Goal: Communication & Community: Share content

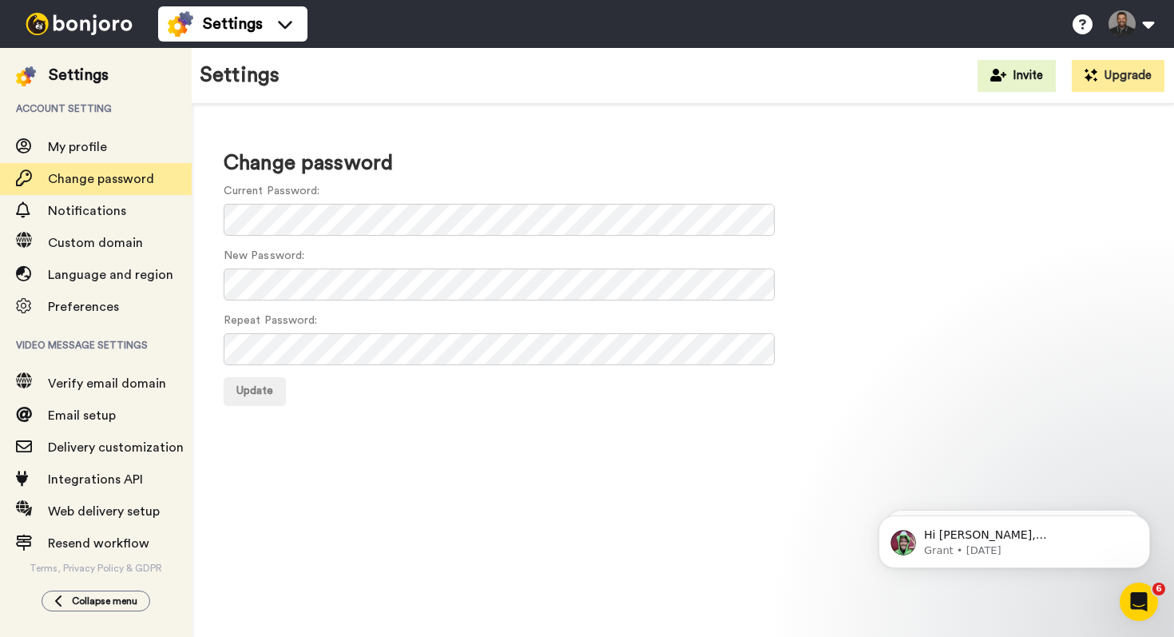
click at [69, 30] on img at bounding box center [79, 24] width 120 height 22
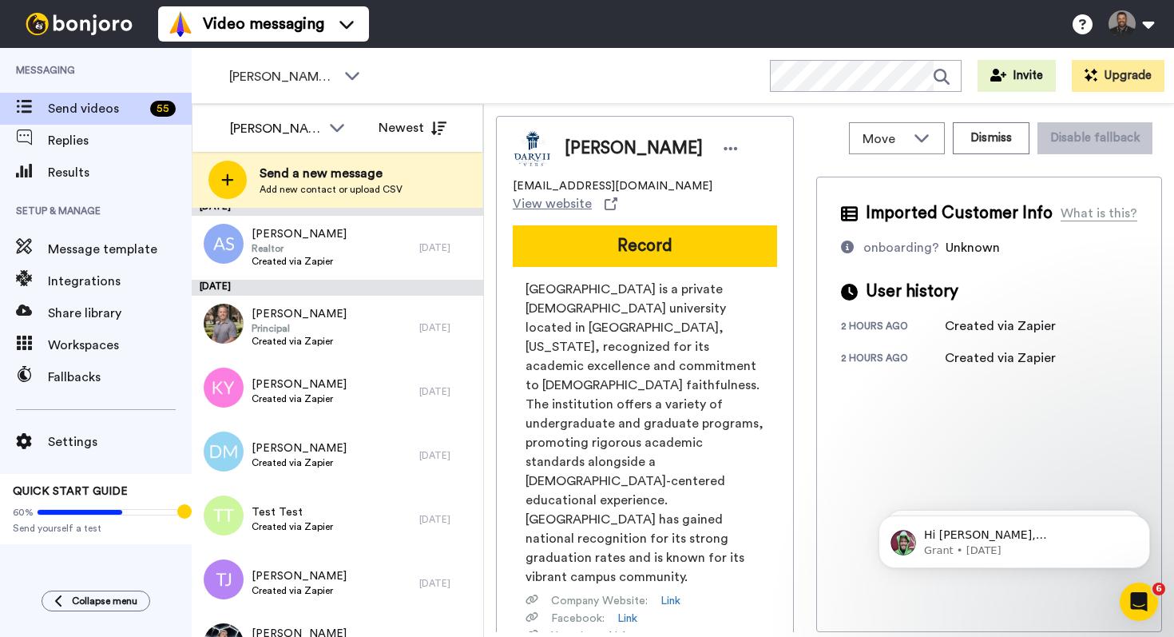
scroll to position [1164, 0]
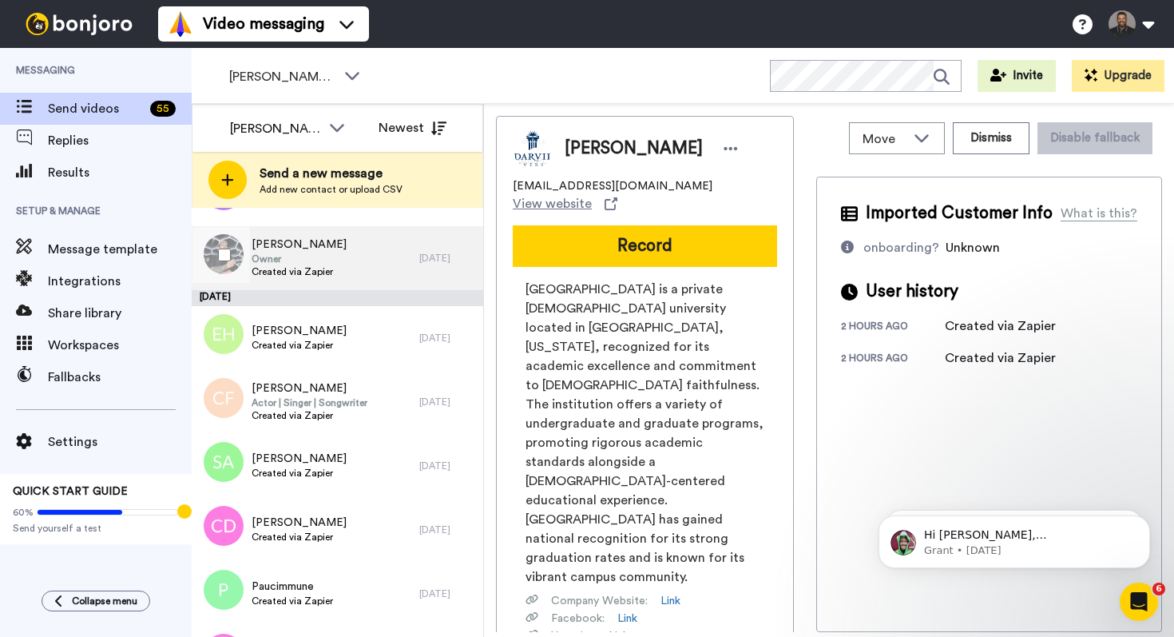
click at [346, 246] on div "Julian Penniman Owner Created via Zapier" at bounding box center [306, 258] width 228 height 64
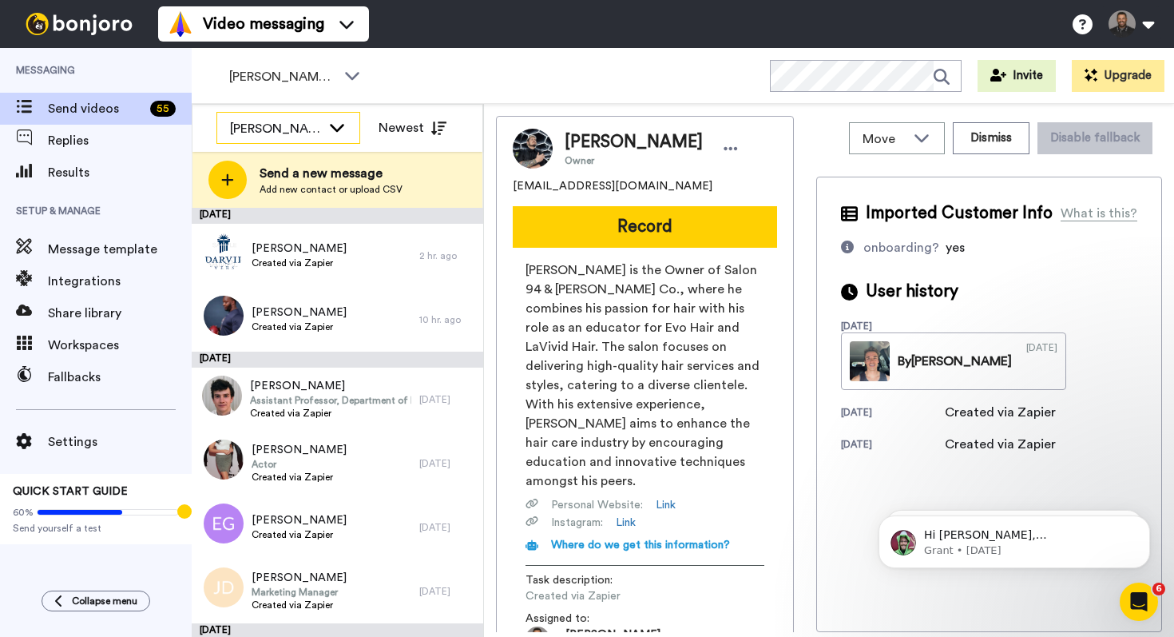
click at [329, 131] on icon at bounding box center [336, 127] width 19 height 16
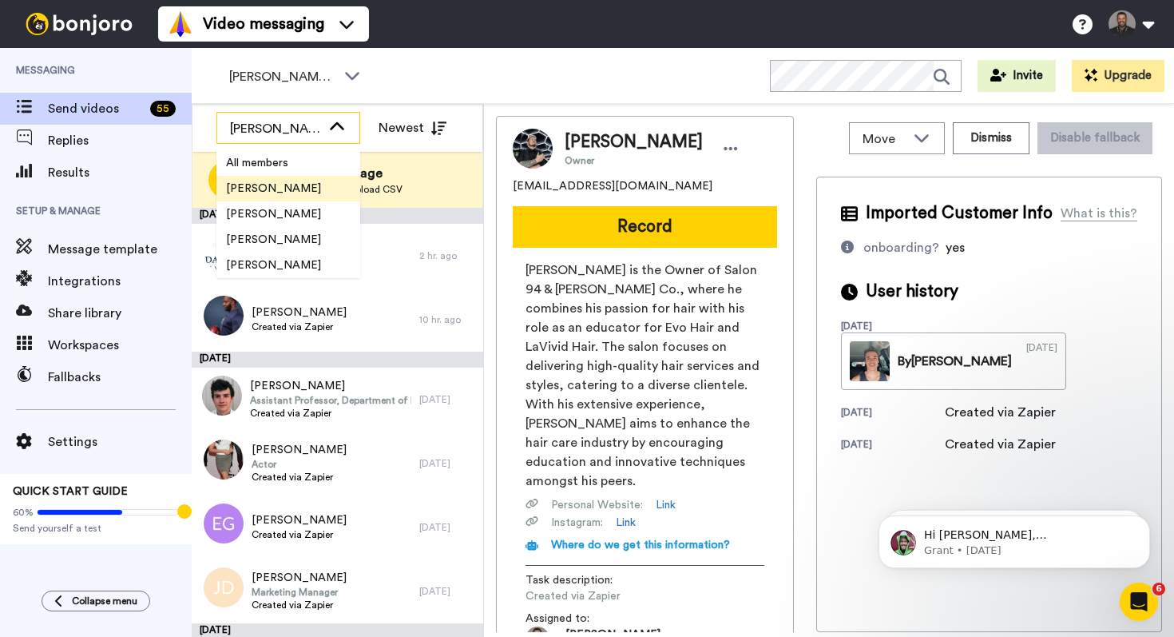
click at [329, 131] on icon at bounding box center [336, 127] width 19 height 16
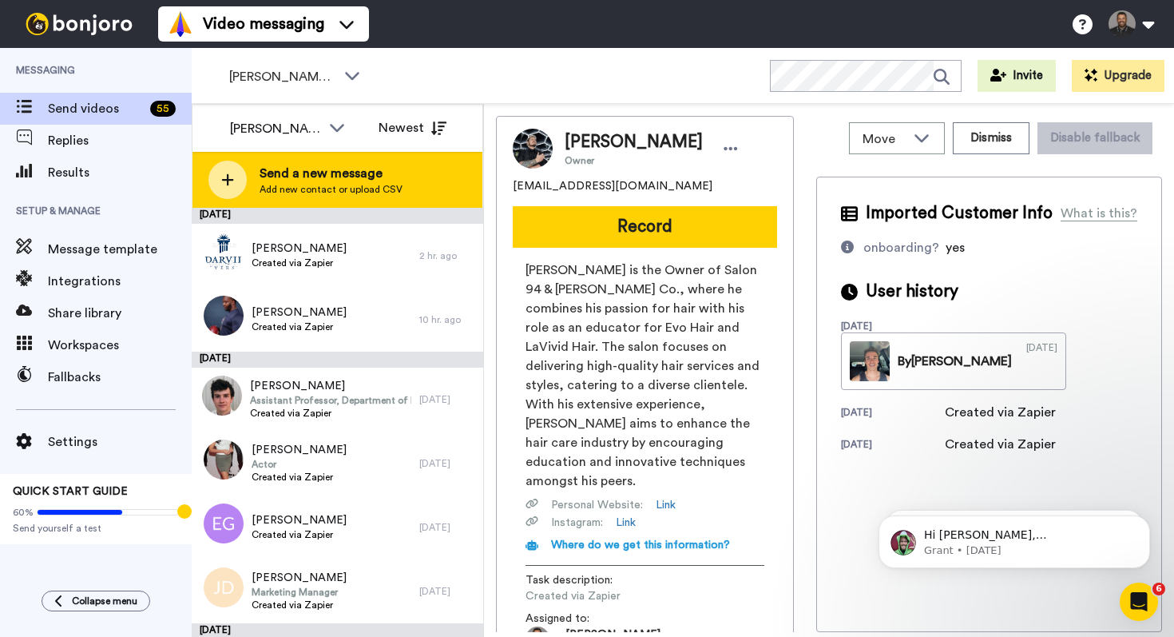
click at [229, 173] on icon at bounding box center [227, 180] width 13 height 14
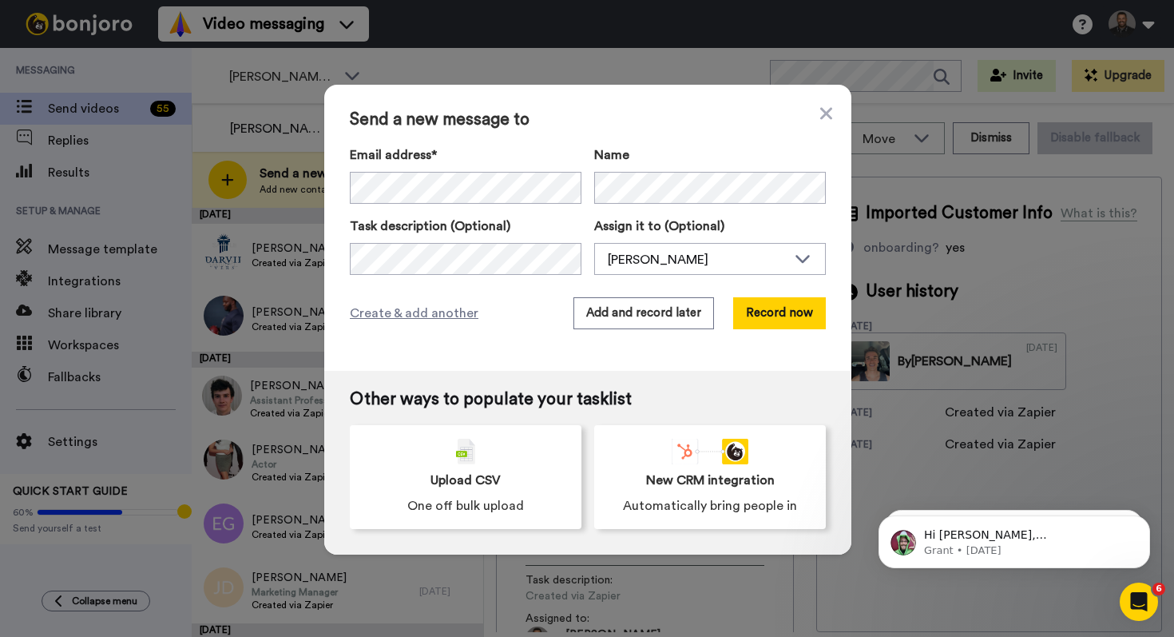
click at [832, 107] on div "Send a new message to Email address* Name Task description (Optional) Assign it…" at bounding box center [587, 228] width 527 height 286
click at [822, 110] on icon at bounding box center [826, 113] width 12 height 19
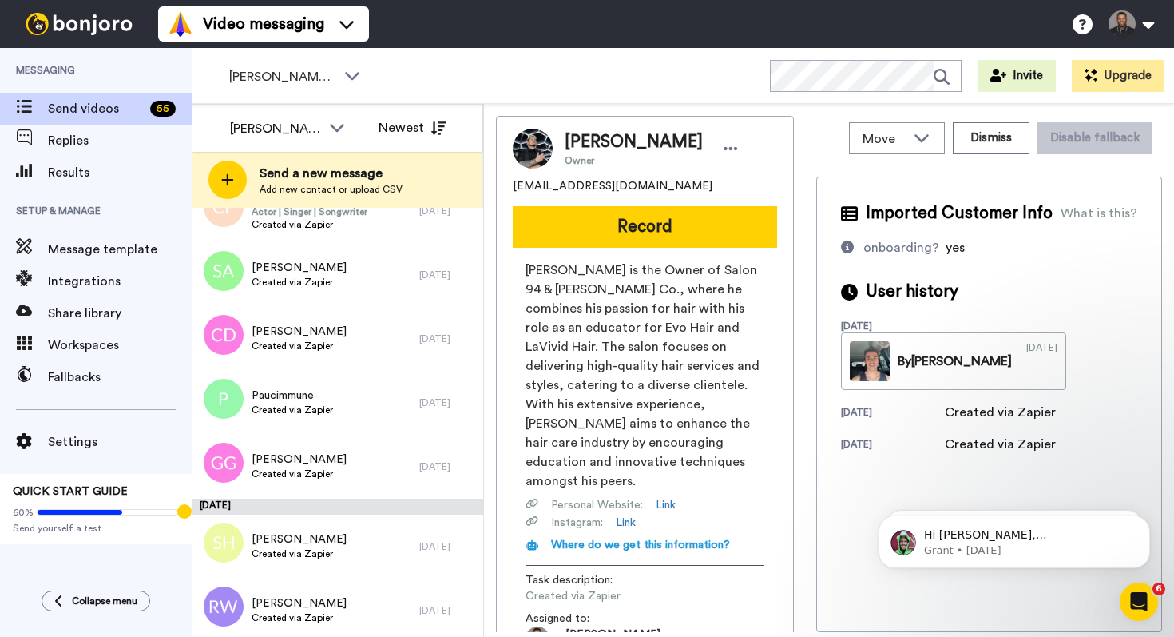
scroll to position [1419, 0]
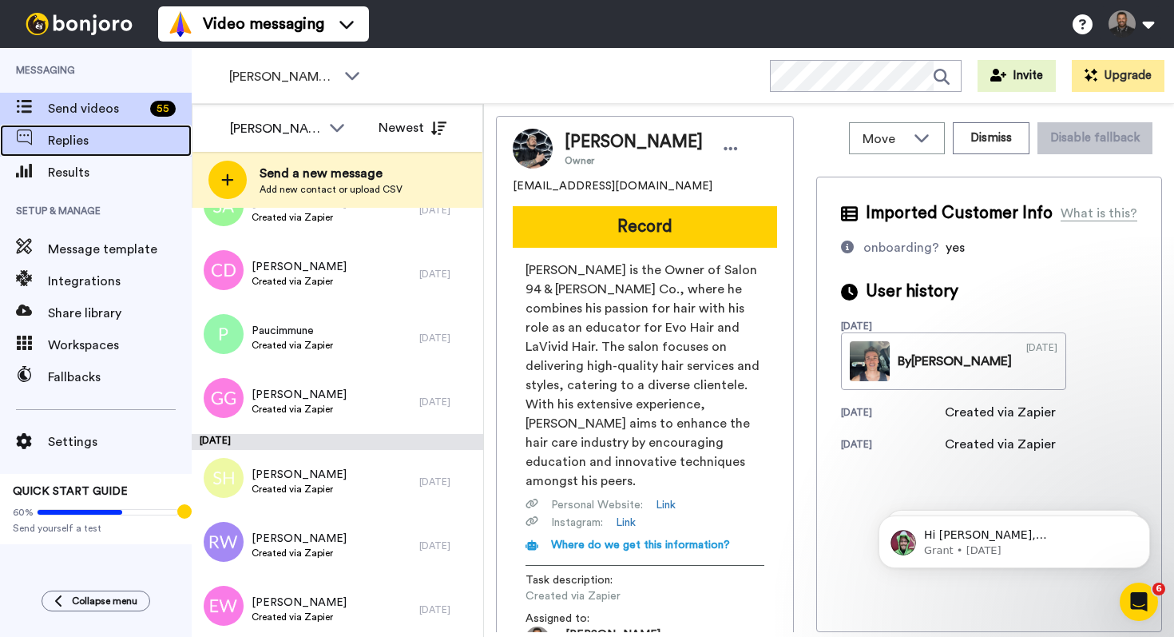
click at [73, 129] on div "Replies" at bounding box center [96, 141] width 192 height 32
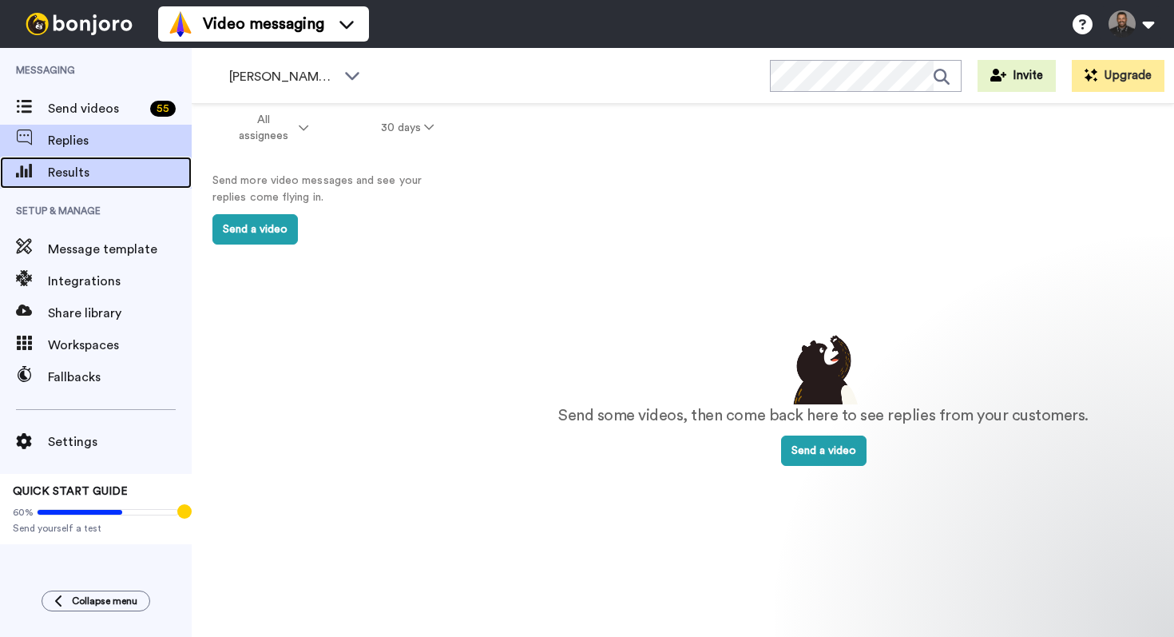
click at [61, 171] on span "Results" at bounding box center [120, 172] width 144 height 19
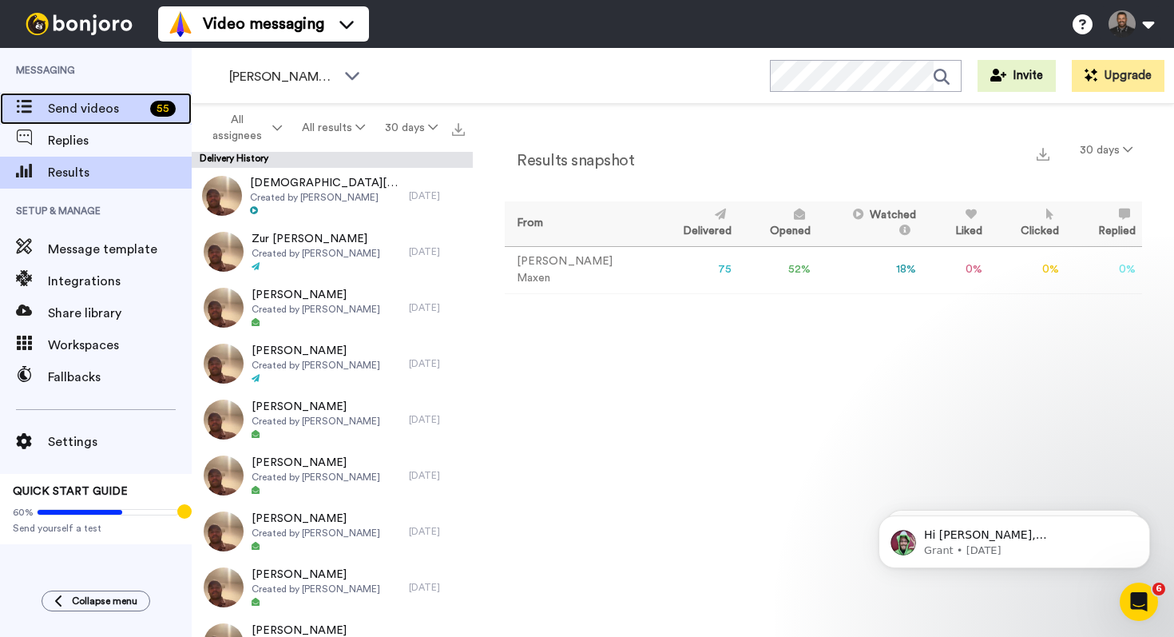
click at [106, 109] on span "Send videos" at bounding box center [96, 108] width 96 height 19
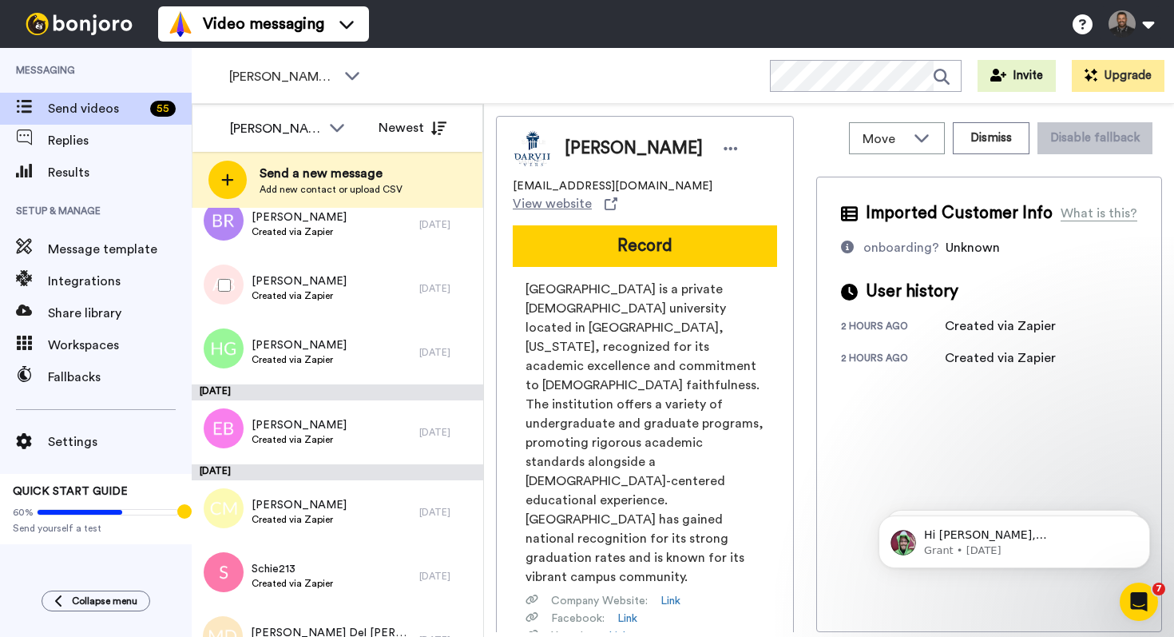
scroll to position [1950, 0]
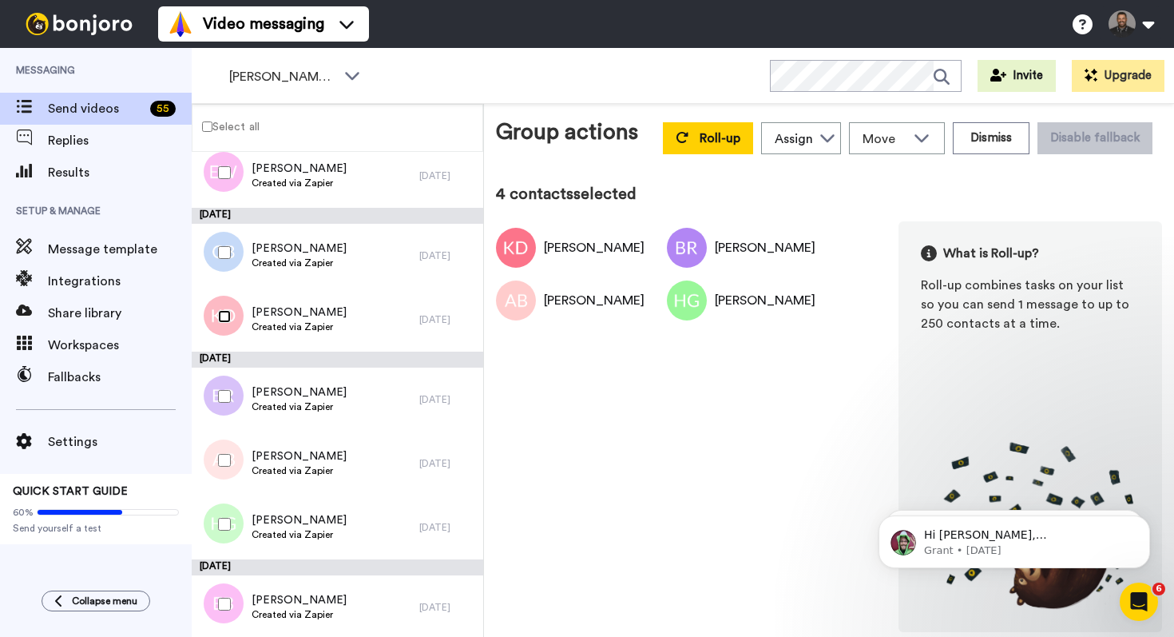
scroll to position [1796, 0]
click at [224, 262] on div at bounding box center [221, 253] width 58 height 56
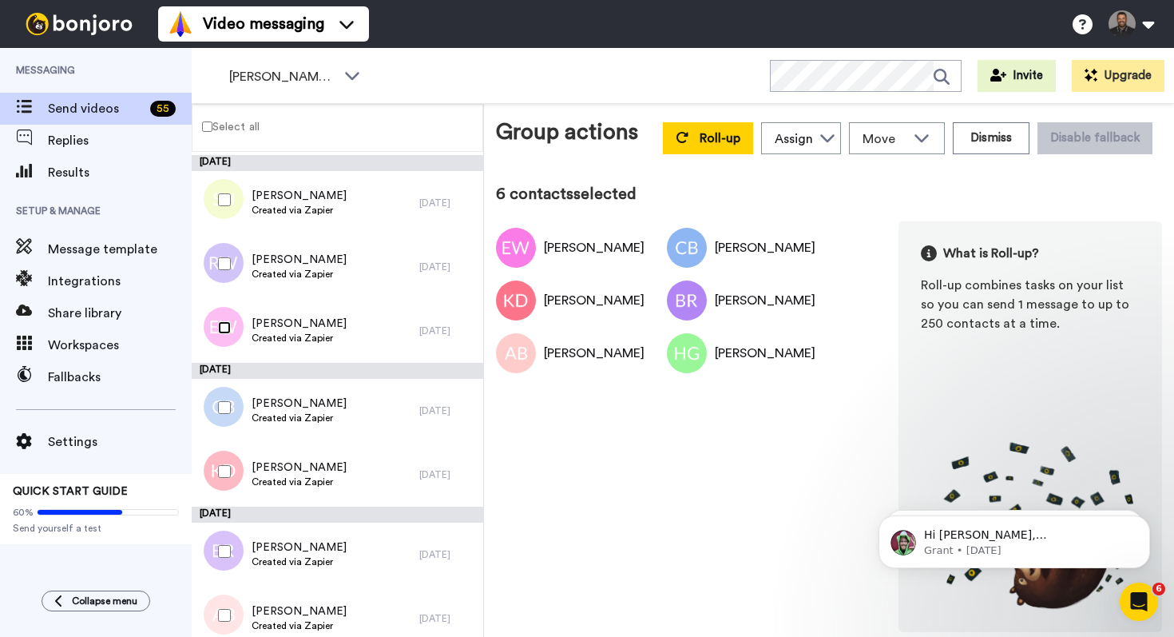
scroll to position [1640, 0]
click at [232, 277] on div at bounding box center [221, 266] width 58 height 56
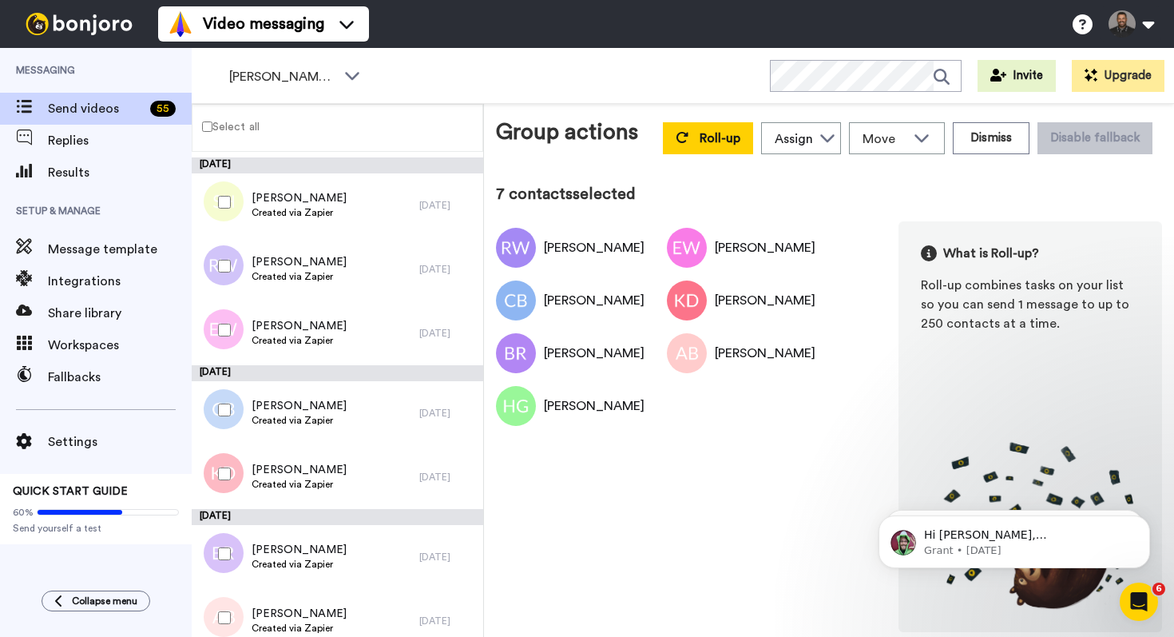
click at [232, 205] on div at bounding box center [221, 202] width 58 height 56
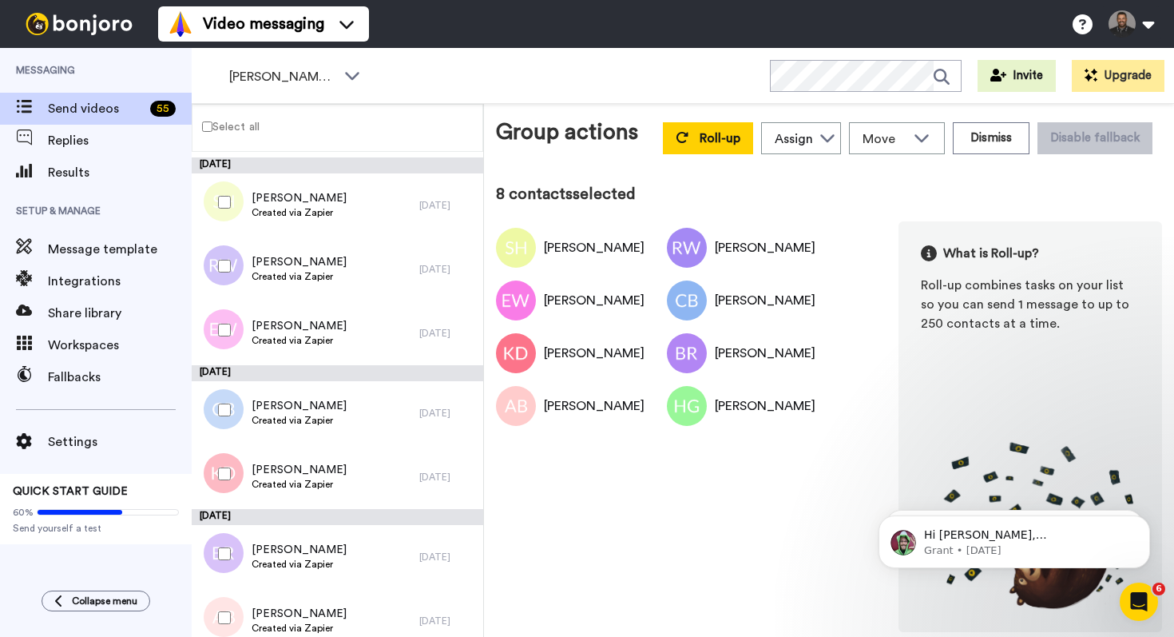
scroll to position [1536, 0]
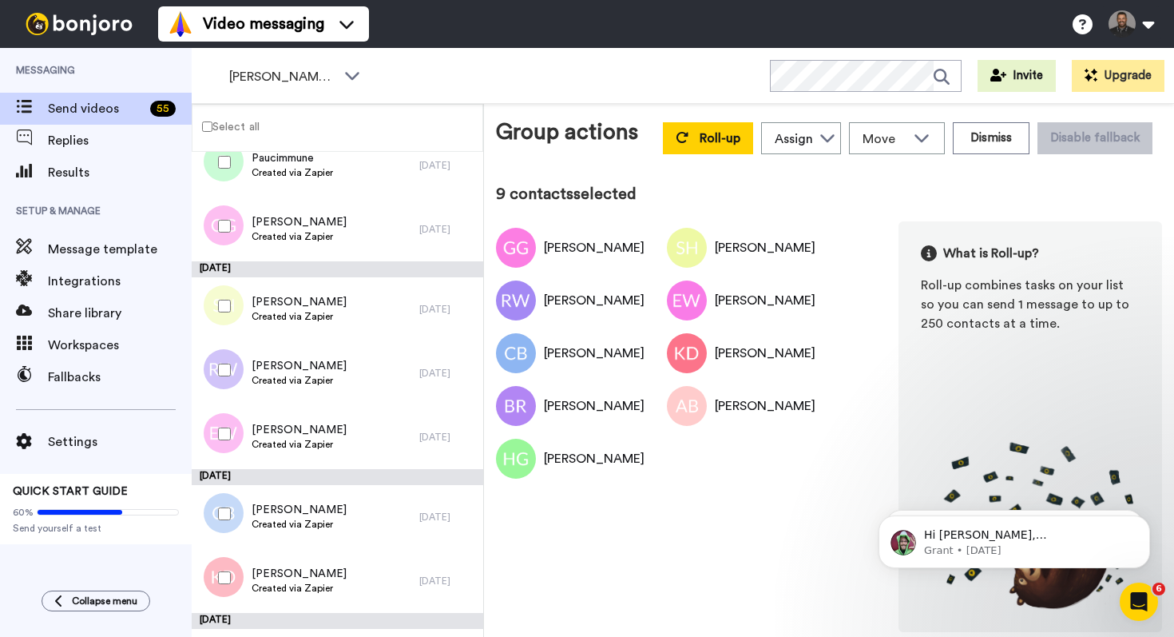
click at [228, 175] on div at bounding box center [221, 162] width 58 height 56
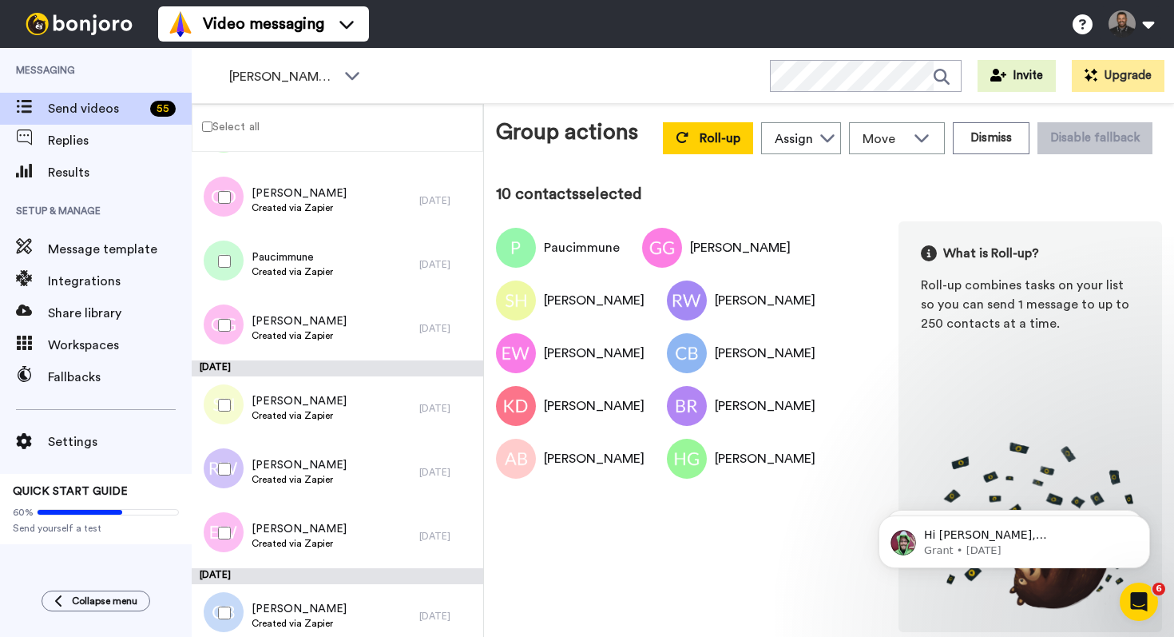
scroll to position [1390, 0]
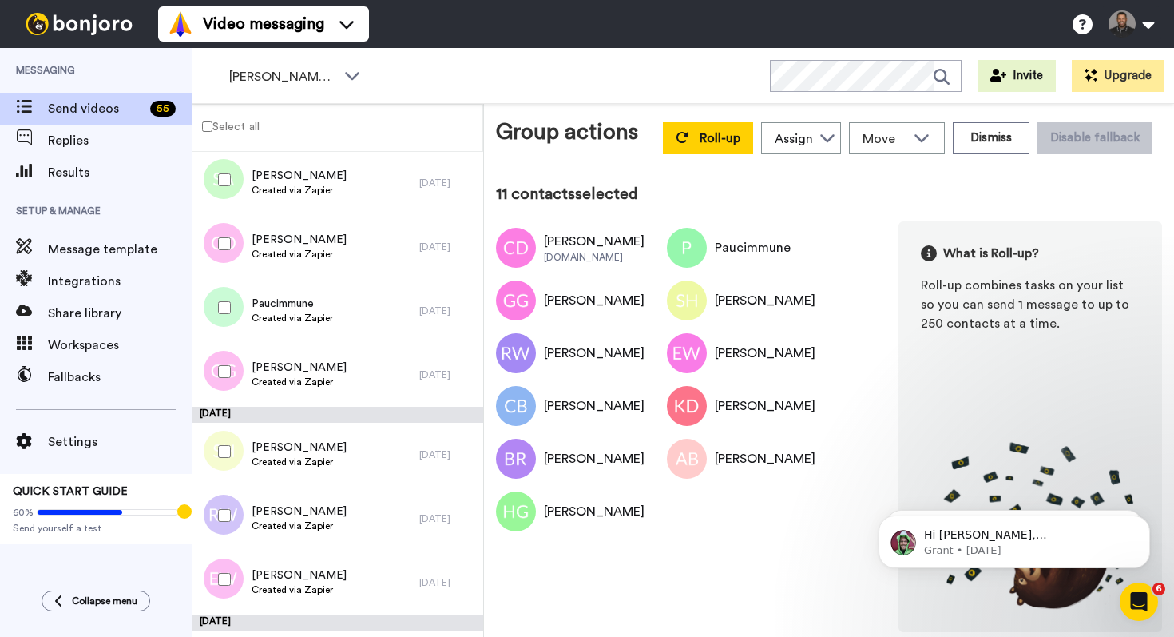
click at [218, 169] on div at bounding box center [221, 180] width 58 height 56
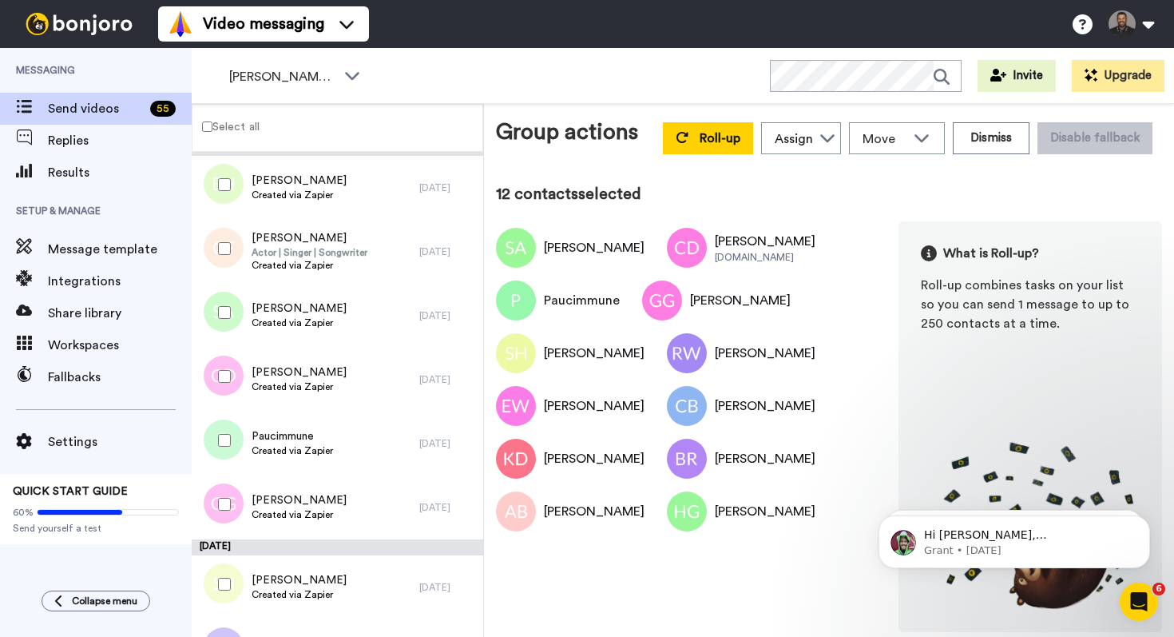
scroll to position [1256, 0]
click at [229, 210] on div at bounding box center [221, 186] width 58 height 56
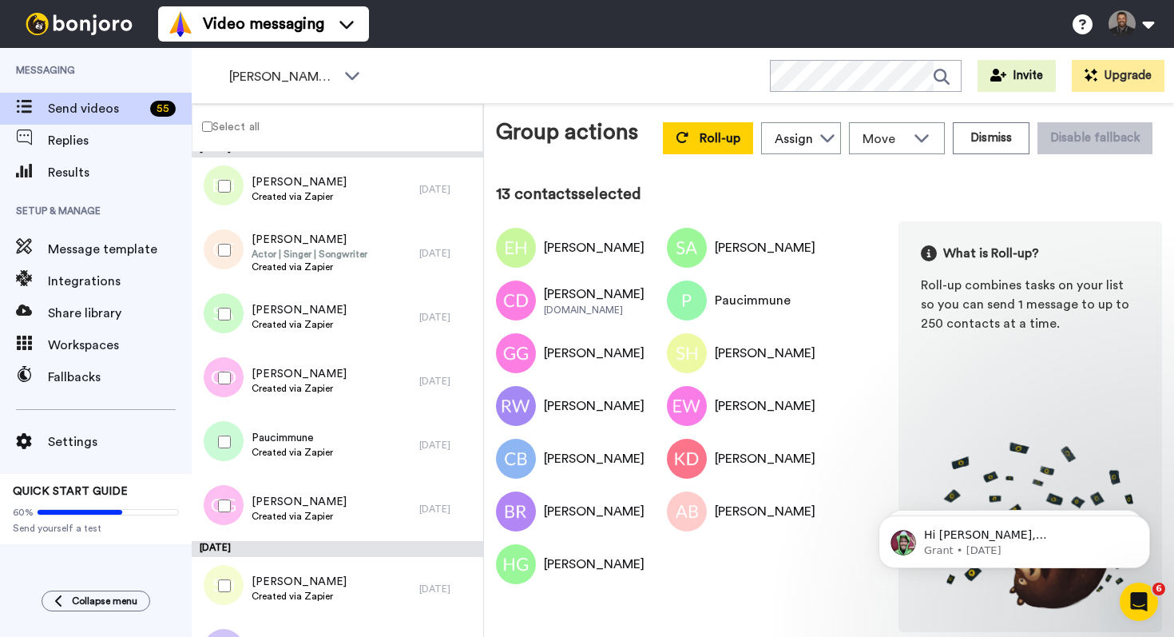
click at [224, 241] on div at bounding box center [221, 250] width 58 height 56
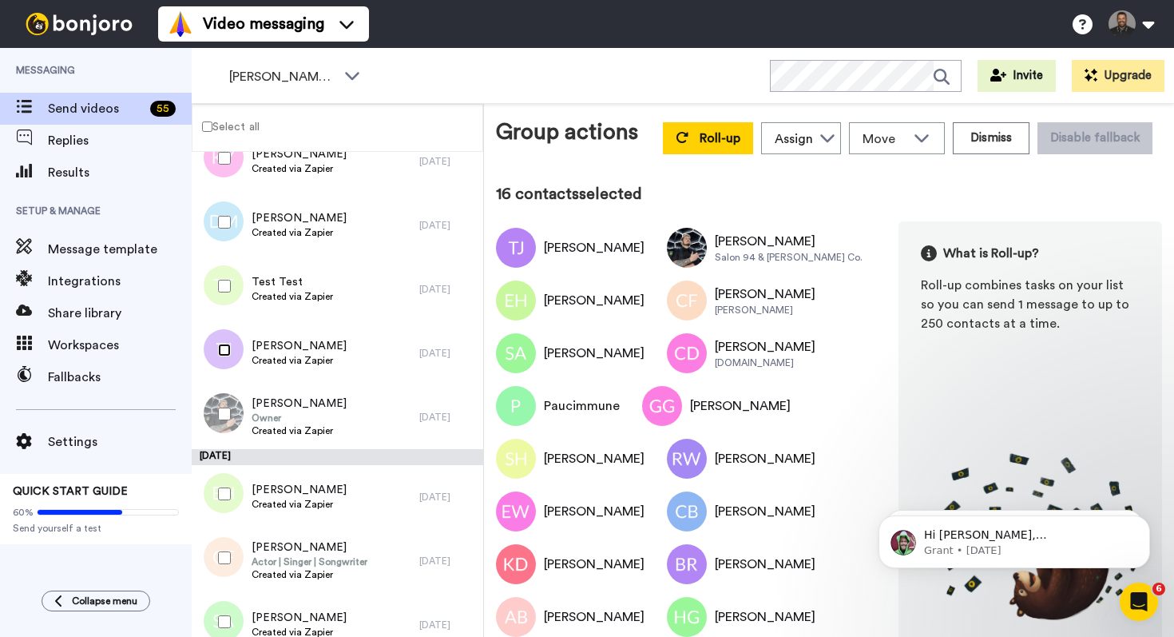
scroll to position [946, 0]
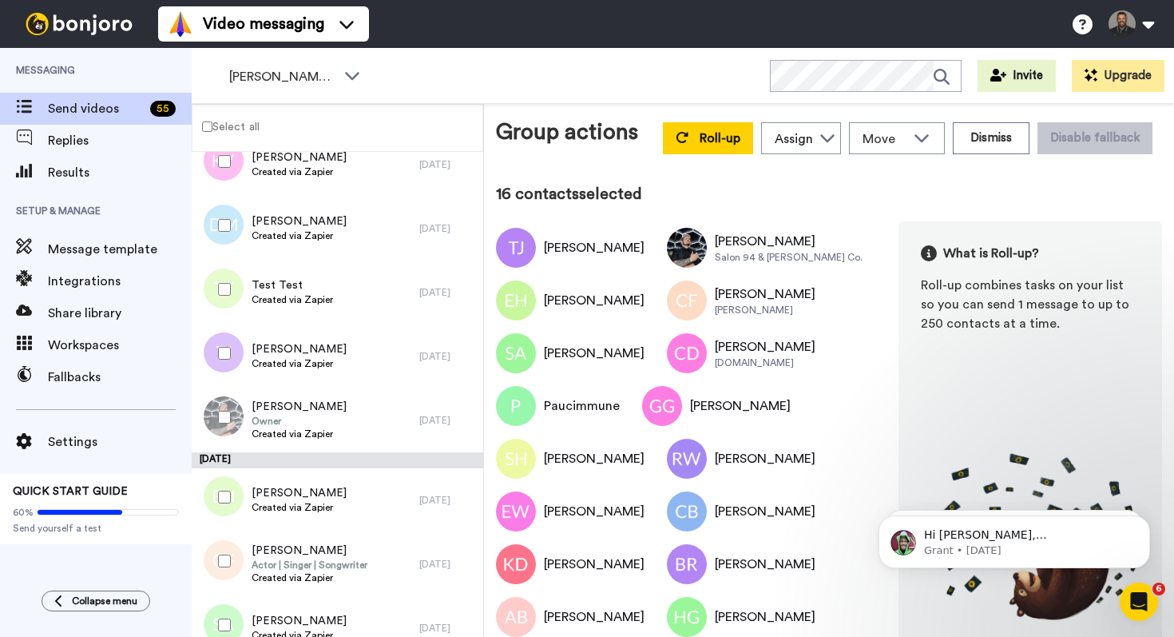
click at [224, 182] on div at bounding box center [221, 161] width 58 height 56
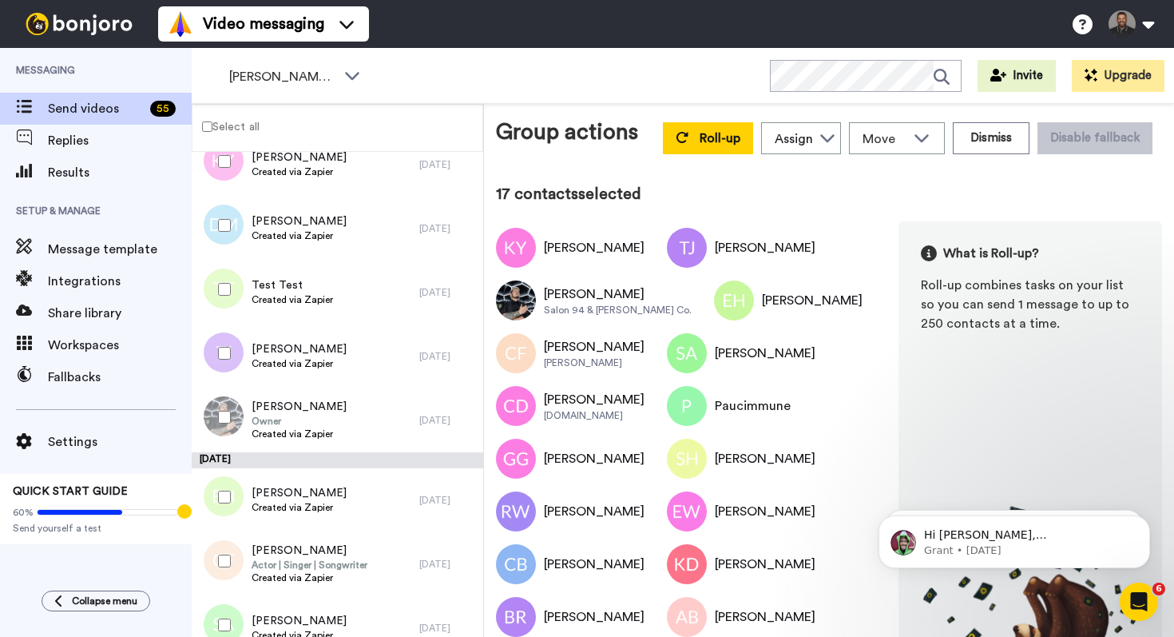
click at [224, 211] on div at bounding box center [221, 225] width 58 height 56
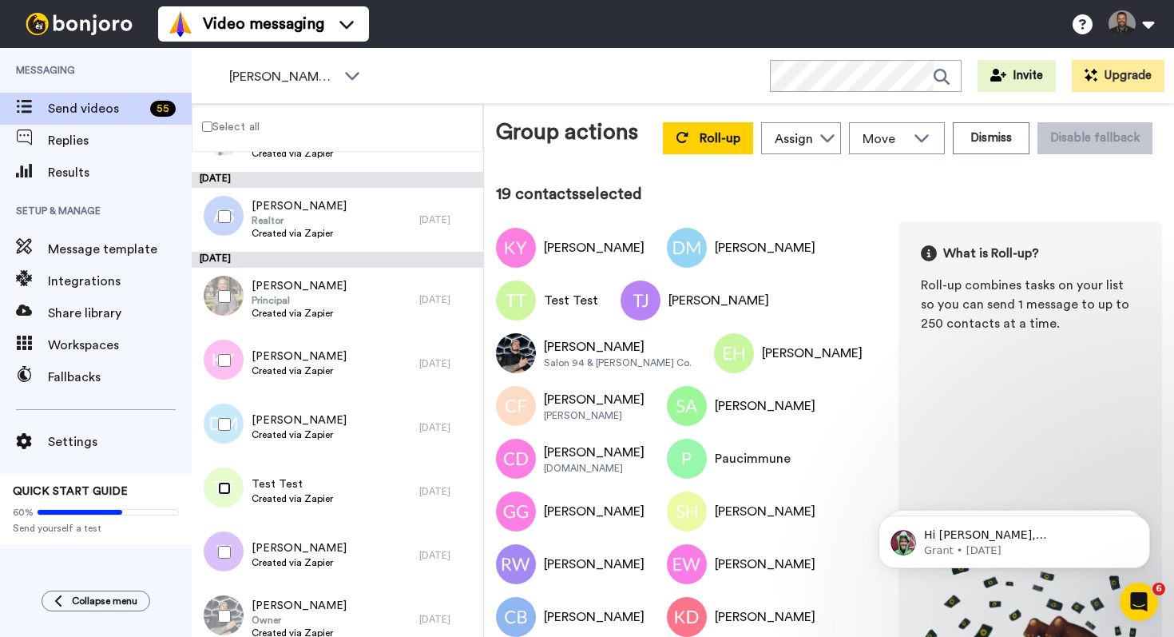
scroll to position [746, 0]
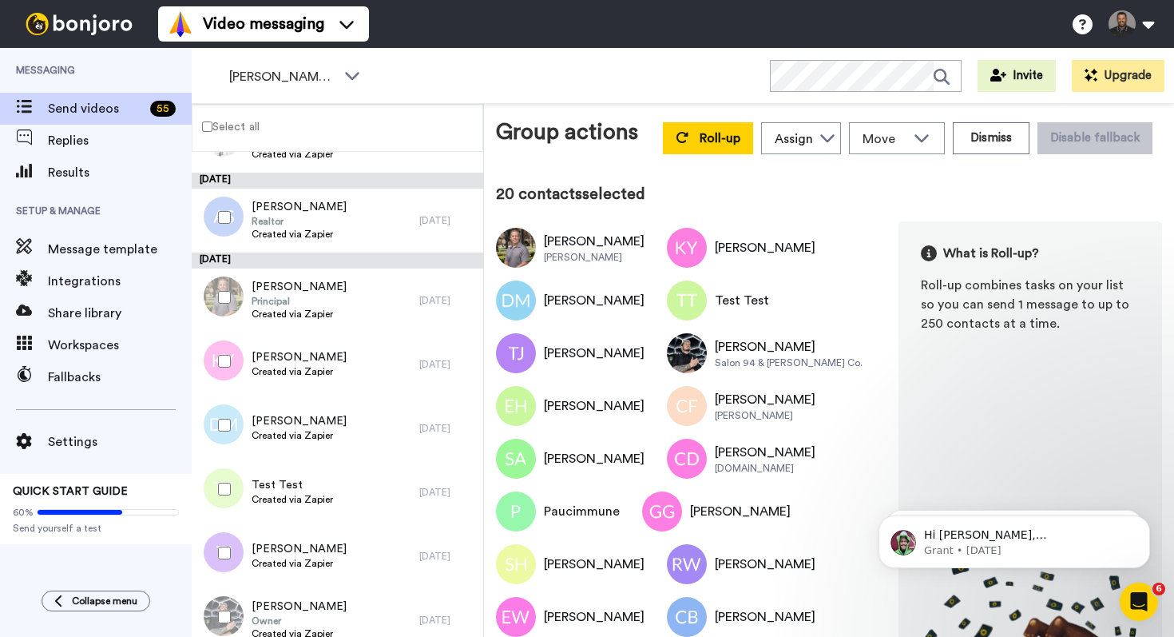
click at [223, 225] on div at bounding box center [221, 217] width 58 height 56
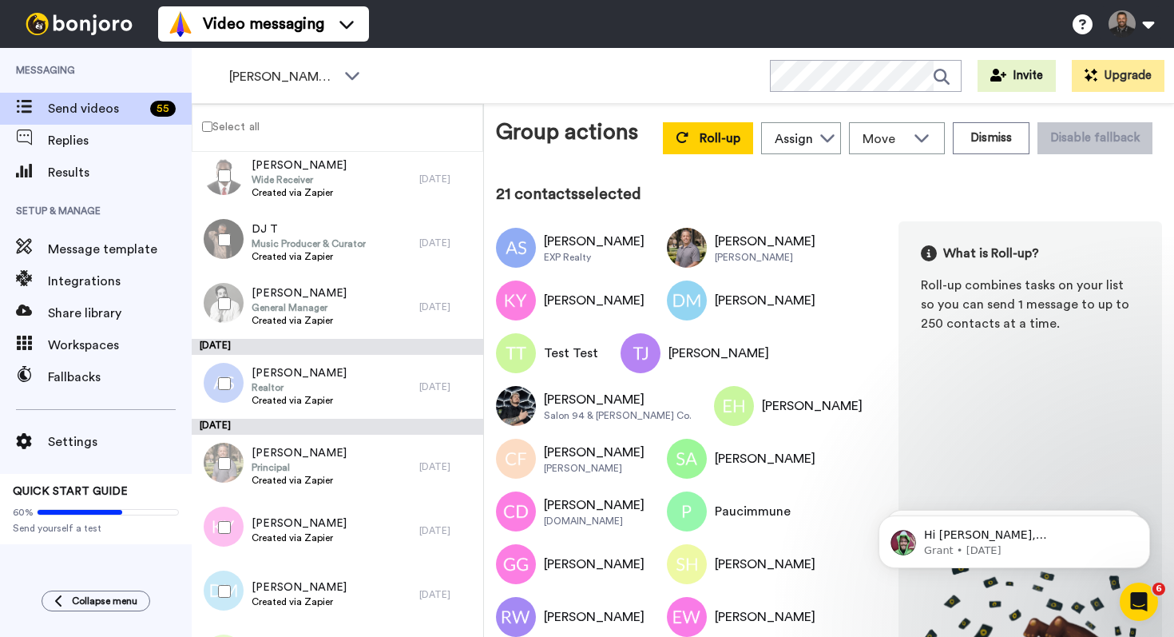
scroll to position [569, 0]
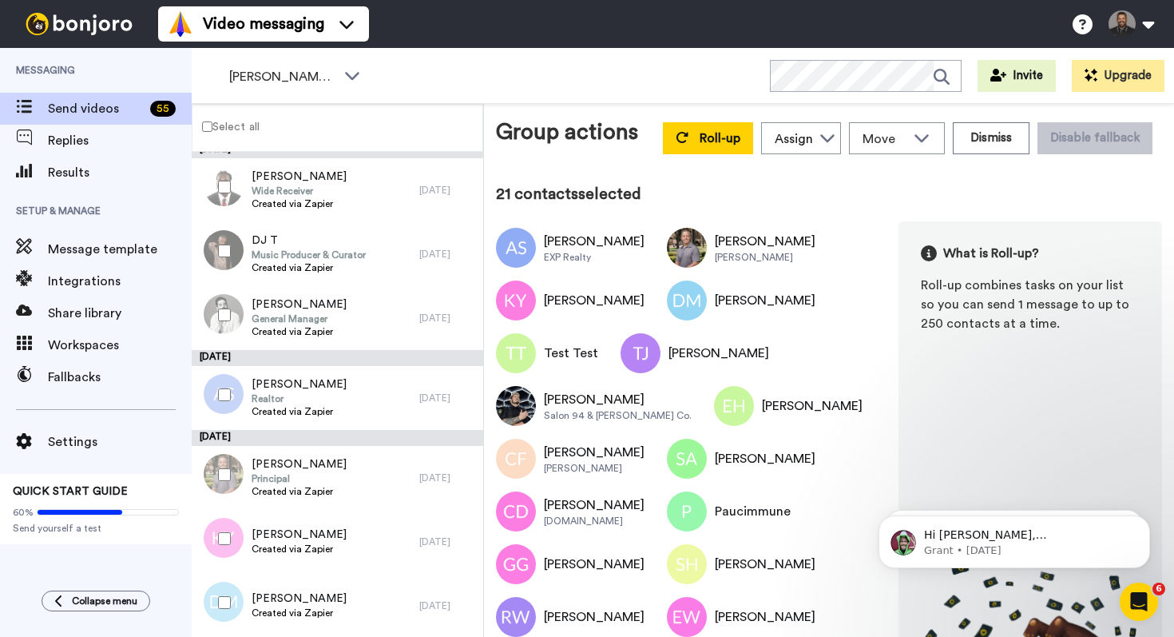
click at [226, 263] on div at bounding box center [221, 251] width 58 height 56
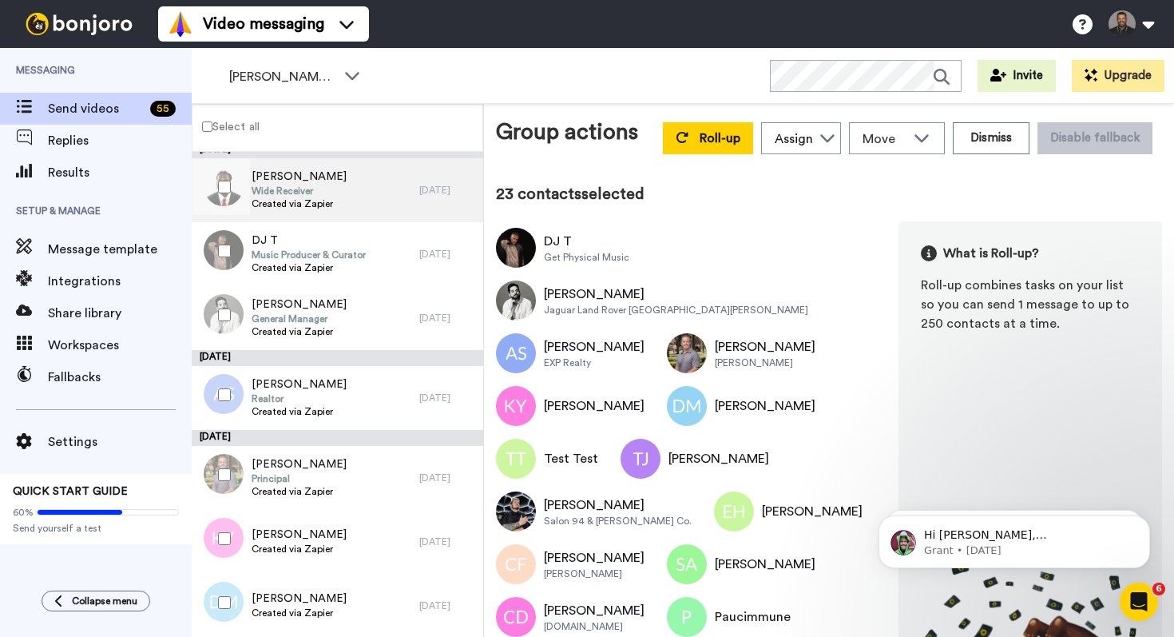
click at [233, 216] on div at bounding box center [220, 190] width 48 height 64
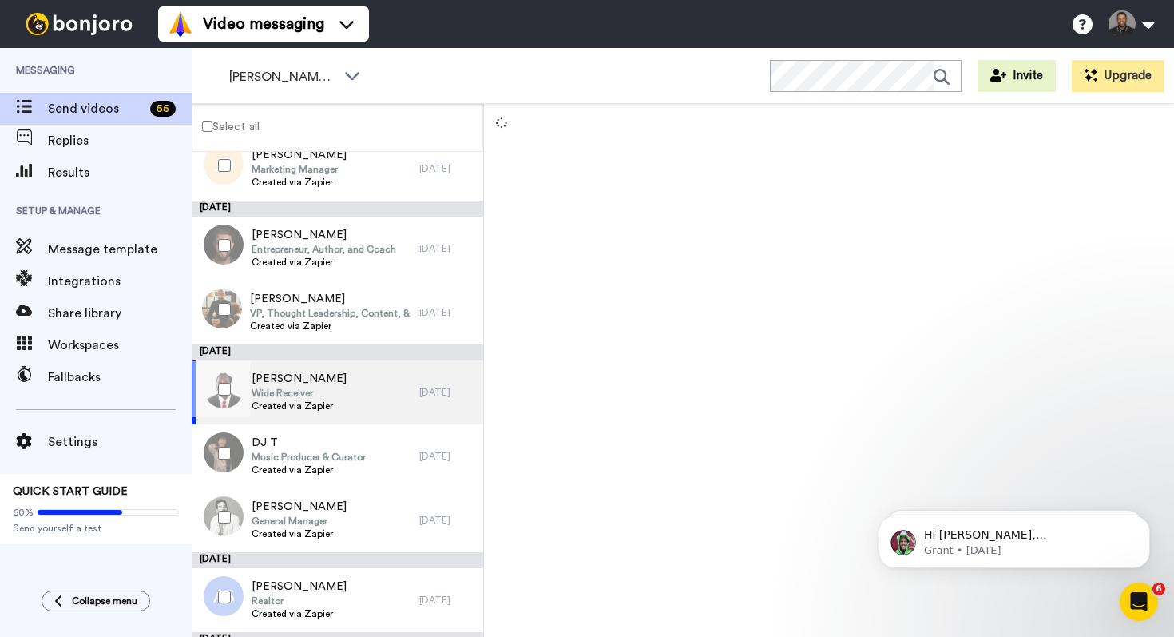
scroll to position [363, 0]
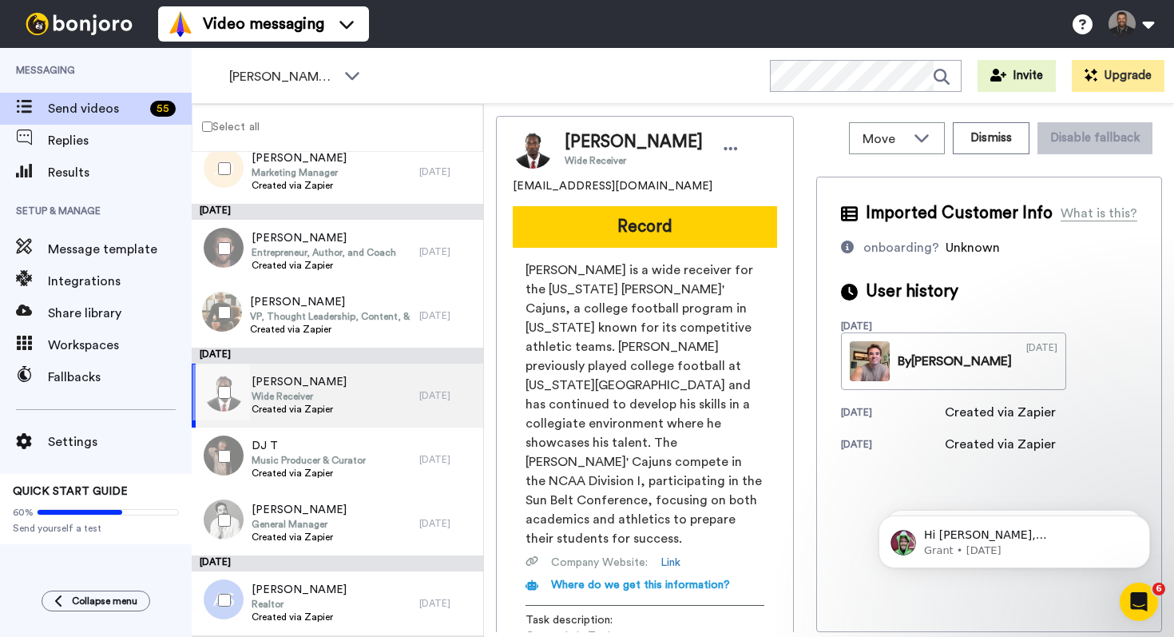
click at [220, 236] on div at bounding box center [221, 248] width 58 height 56
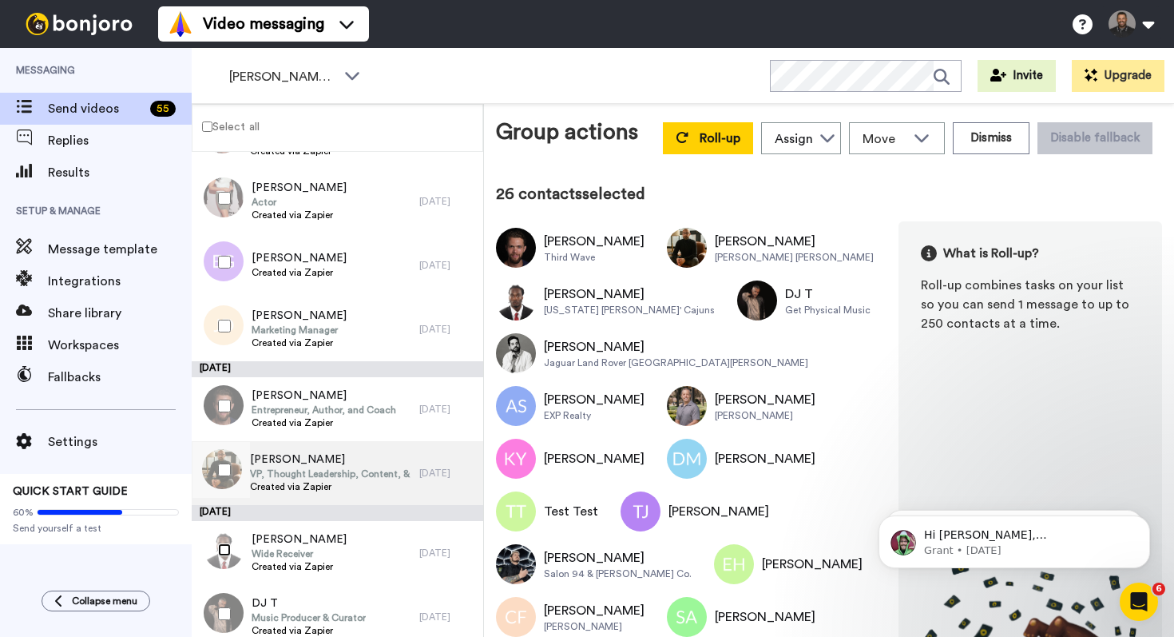
scroll to position [204, 0]
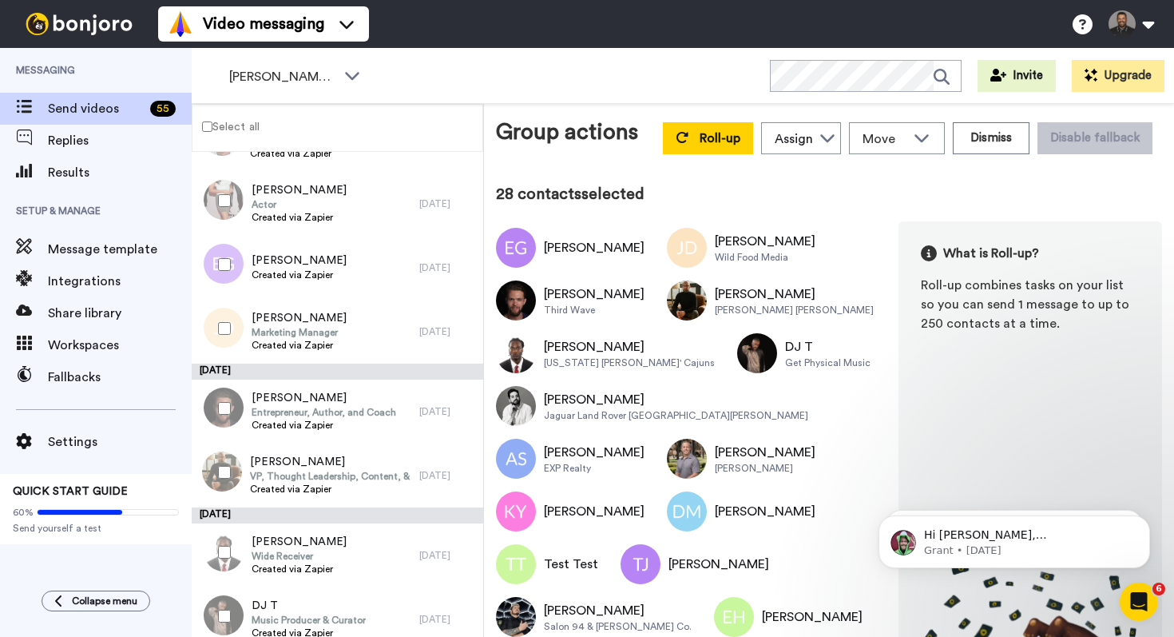
click at [226, 208] on div at bounding box center [221, 201] width 58 height 56
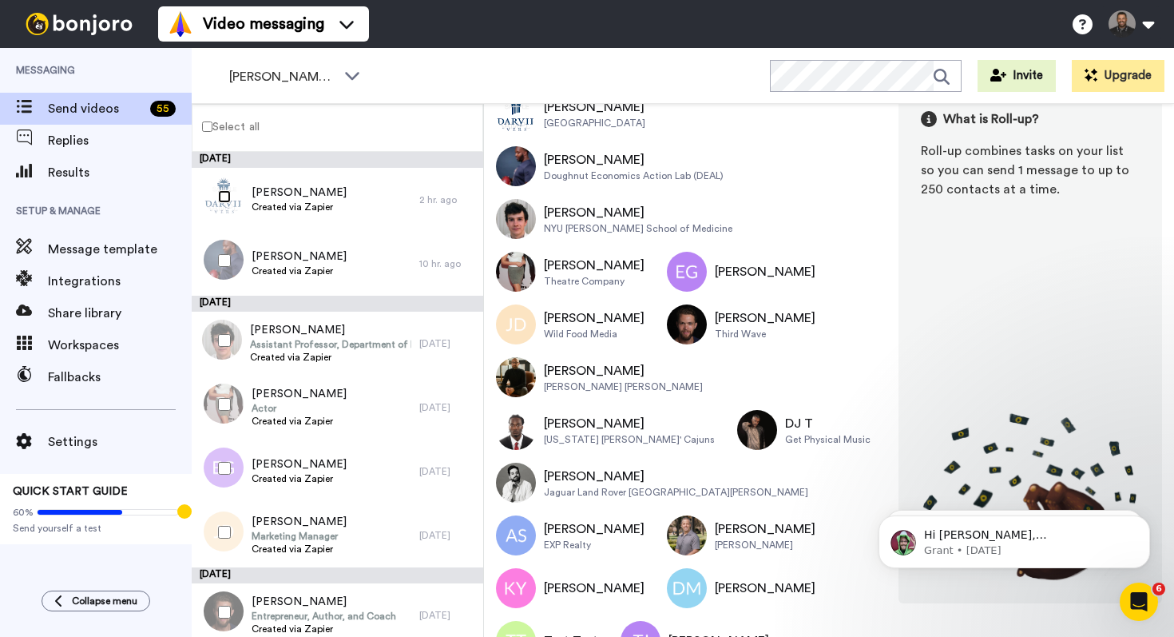
scroll to position [0, 0]
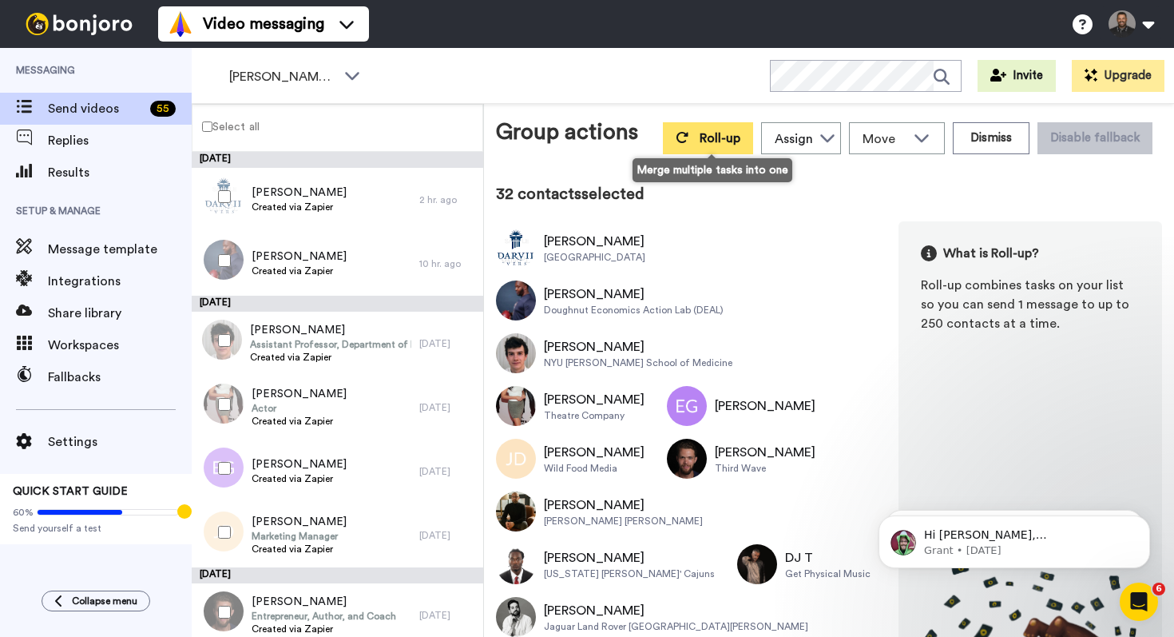
click at [721, 151] on button "Roll-up" at bounding box center [708, 138] width 90 height 32
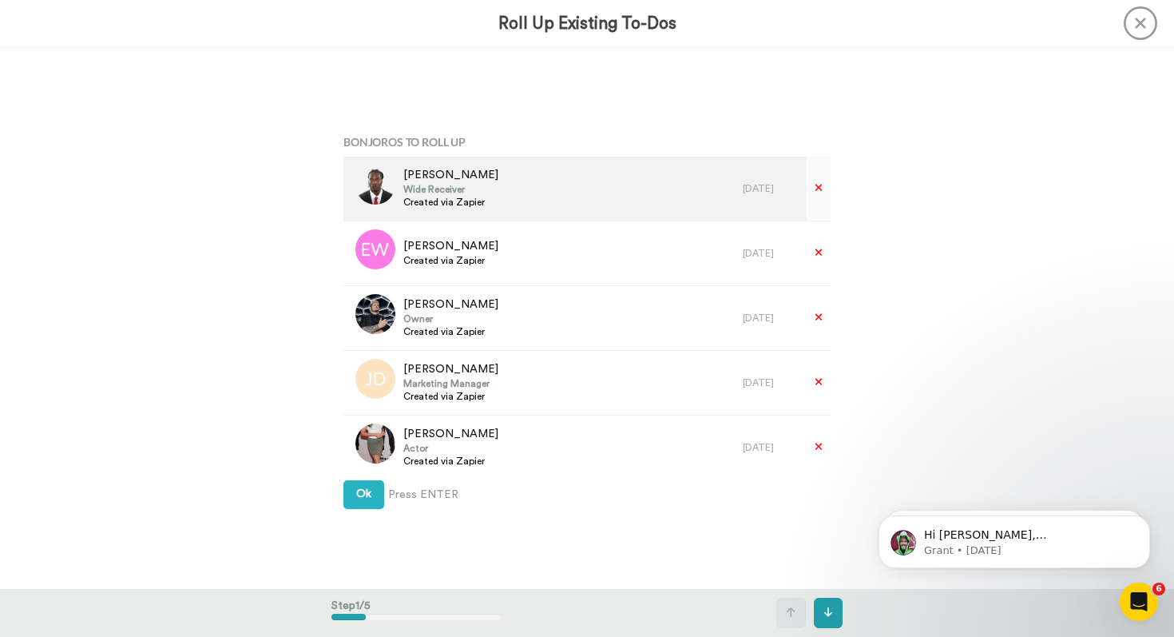
click at [477, 175] on span "Michael Jefferson" at bounding box center [450, 175] width 95 height 16
click at [372, 189] on img at bounding box center [375, 185] width 40 height 40
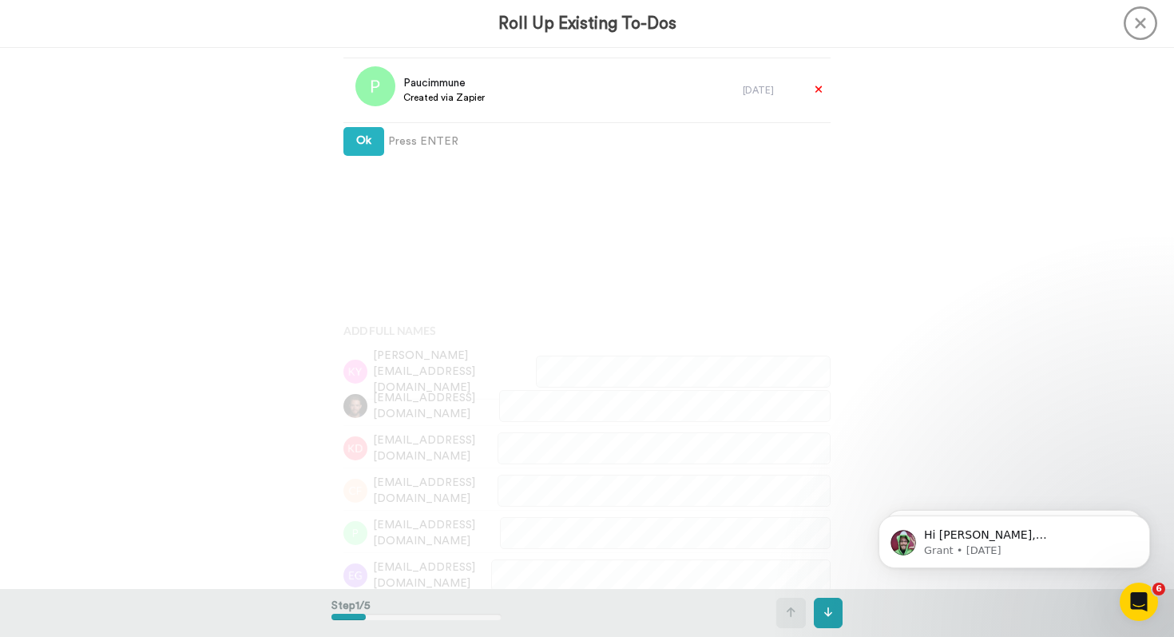
scroll to position [553, 0]
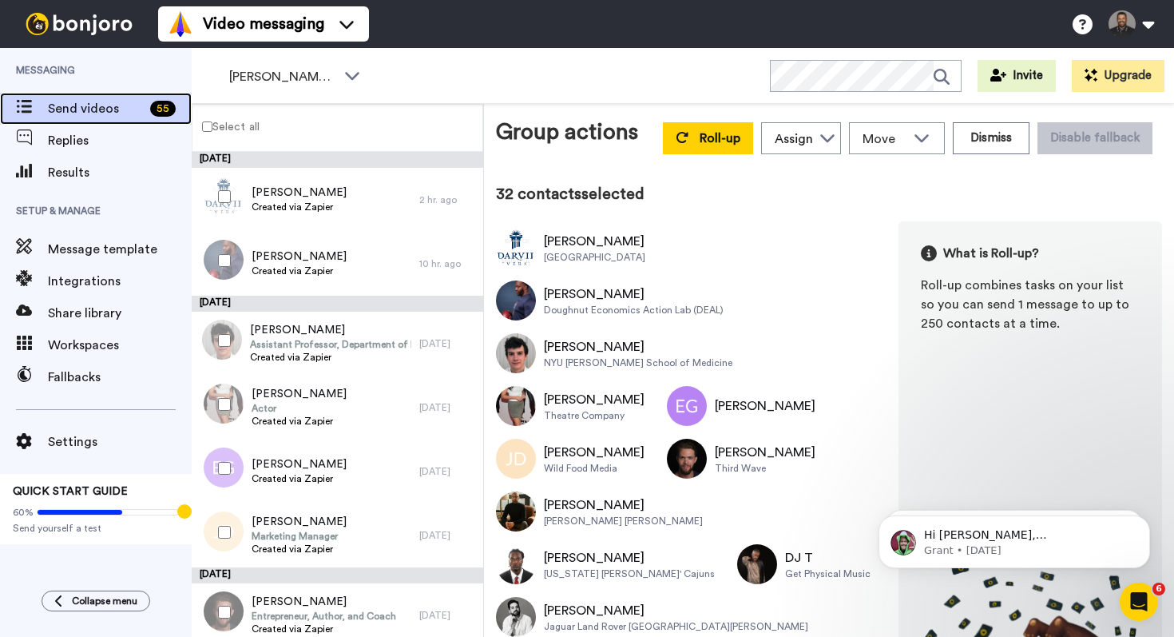
click at [129, 103] on span "Send videos" at bounding box center [96, 108] width 96 height 19
click at [137, 110] on span "Send videos" at bounding box center [96, 108] width 96 height 19
click at [93, 137] on span "Replies" at bounding box center [120, 140] width 144 height 19
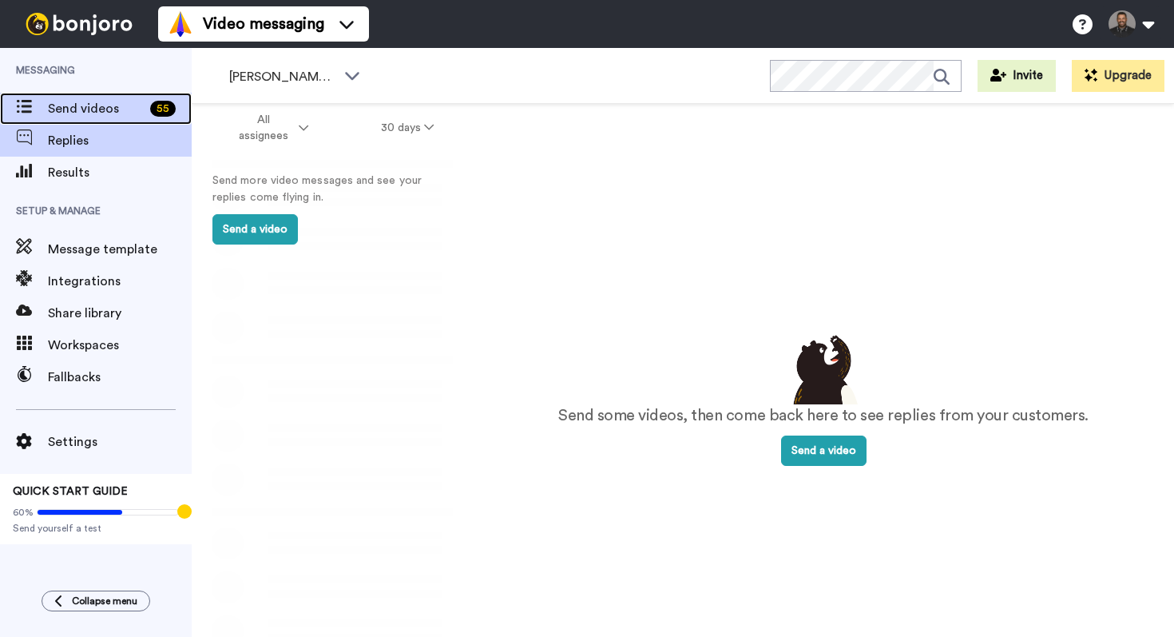
click at [129, 111] on span "Send videos" at bounding box center [96, 108] width 96 height 19
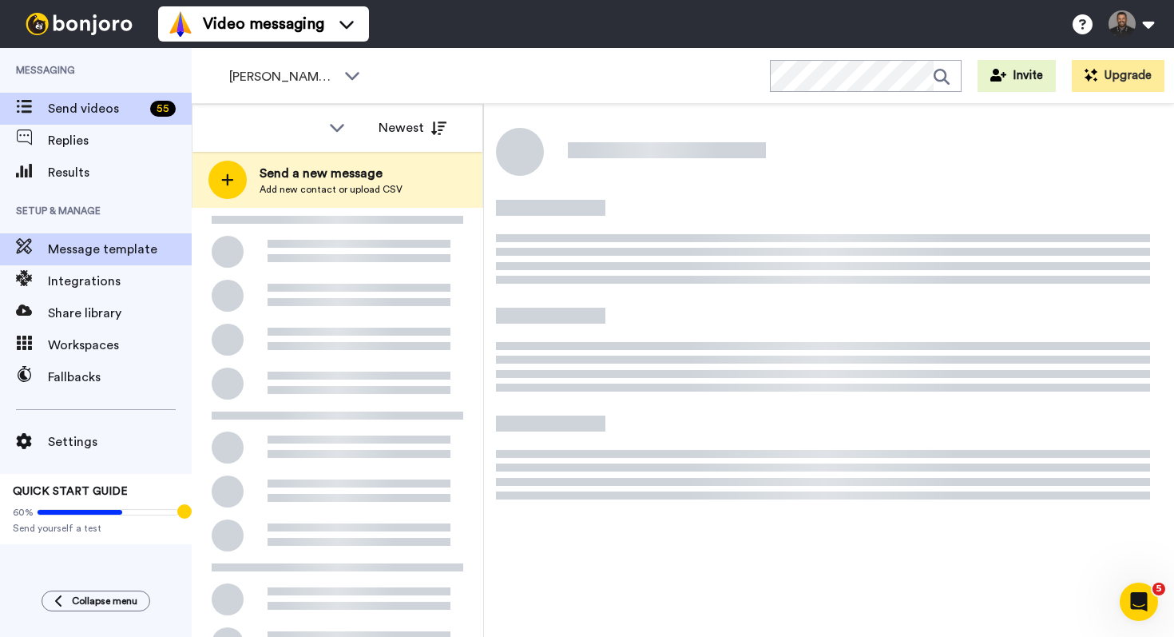
click at [99, 236] on div "Setup & Manage Message template Integrations Share library Workspaces Fallbacks" at bounding box center [96, 290] width 192 height 204
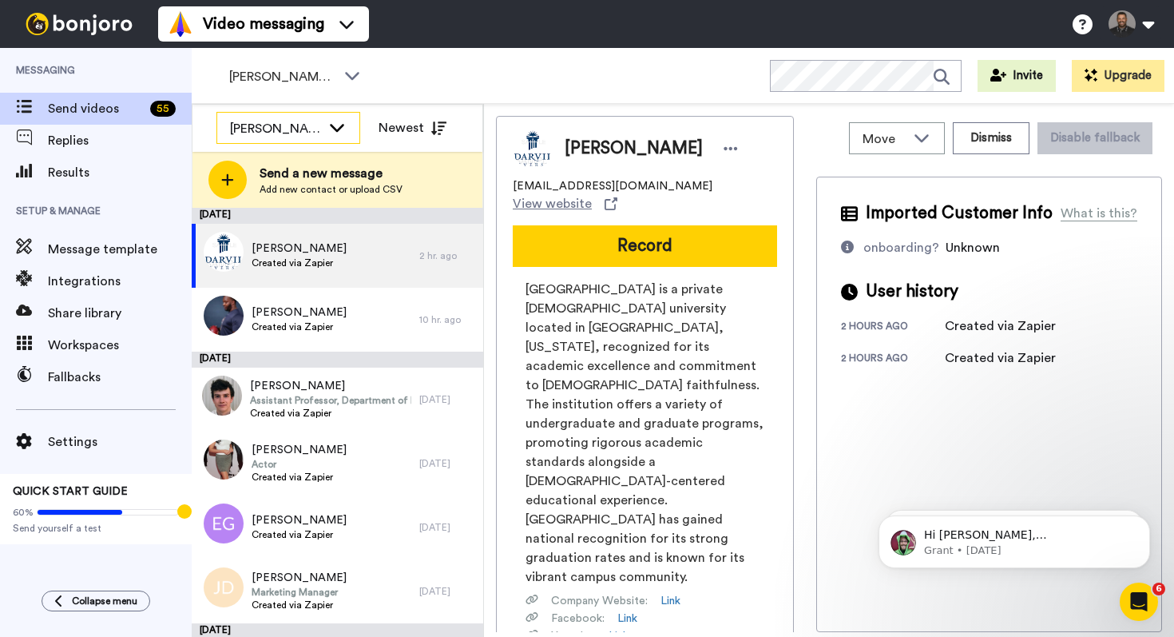
click at [298, 124] on div "[PERSON_NAME]" at bounding box center [275, 128] width 91 height 19
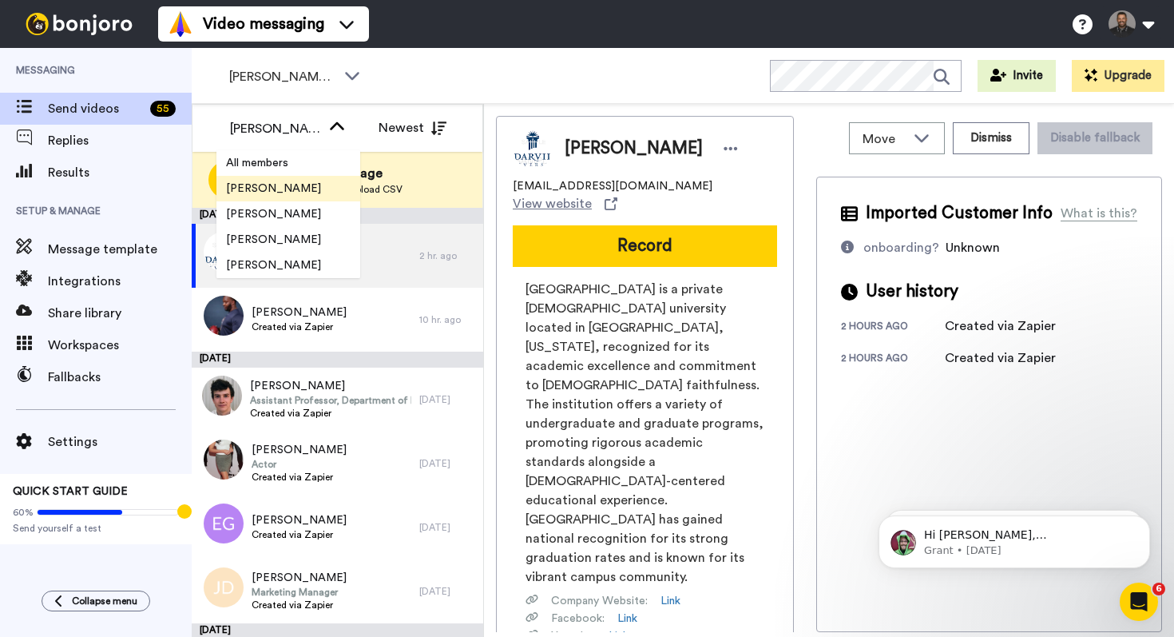
click at [302, 188] on li "[PERSON_NAME]" at bounding box center [288, 189] width 144 height 26
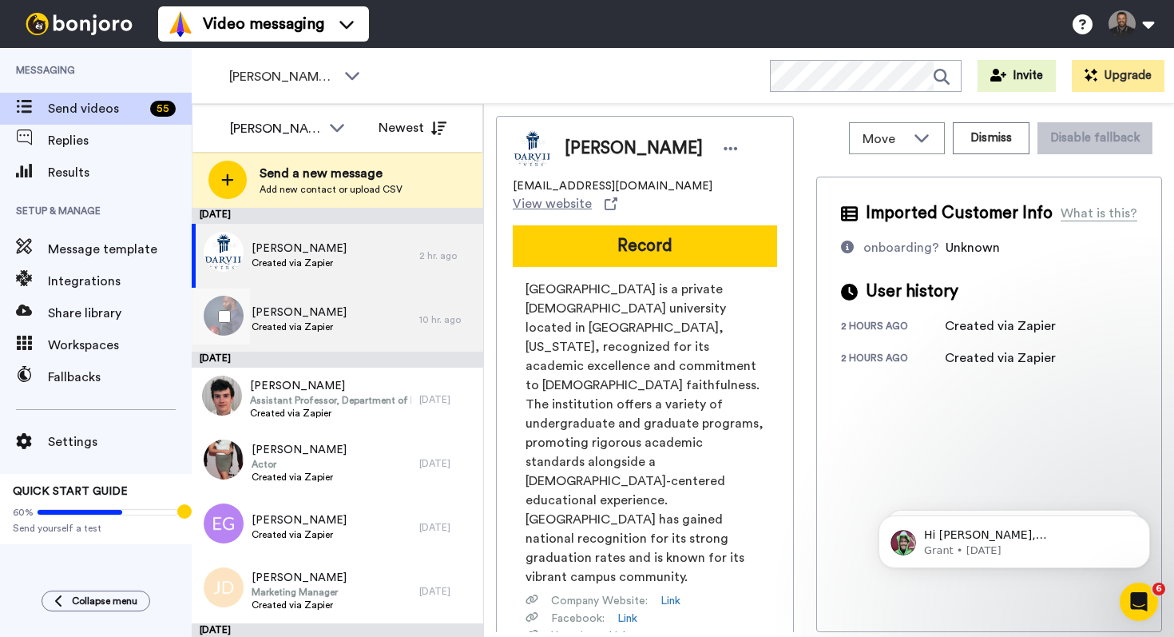
click at [267, 317] on span "[PERSON_NAME]" at bounding box center [299, 312] width 95 height 16
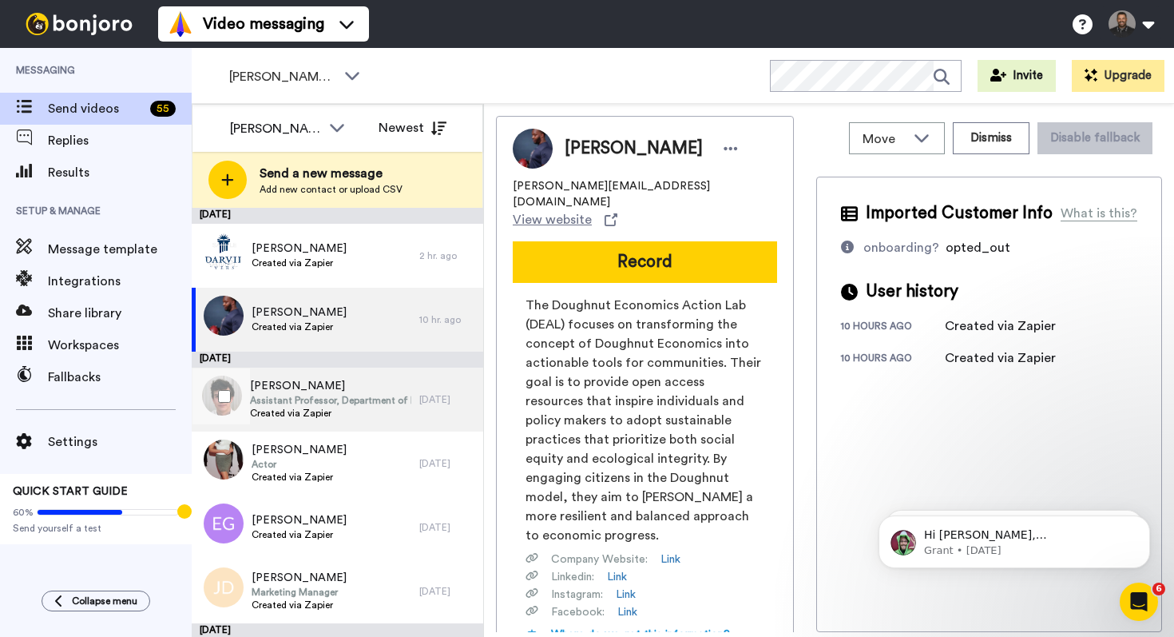
click at [266, 413] on span "Created via Zapier" at bounding box center [330, 413] width 161 height 13
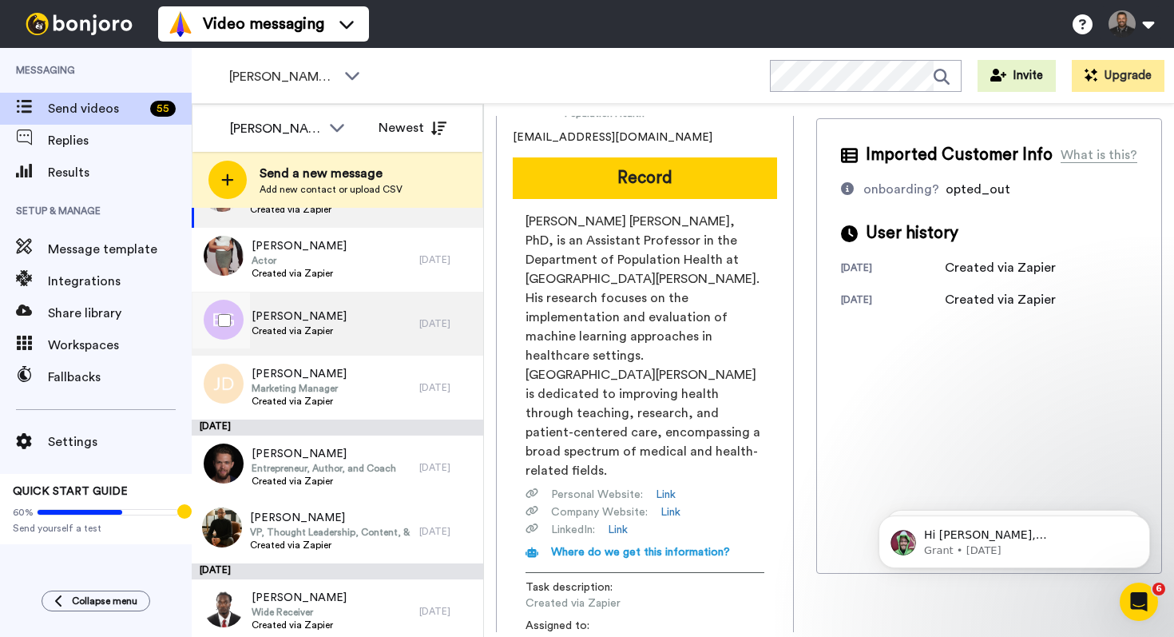
scroll to position [205, 0]
click at [327, 319] on span "[PERSON_NAME]" at bounding box center [299, 315] width 95 height 16
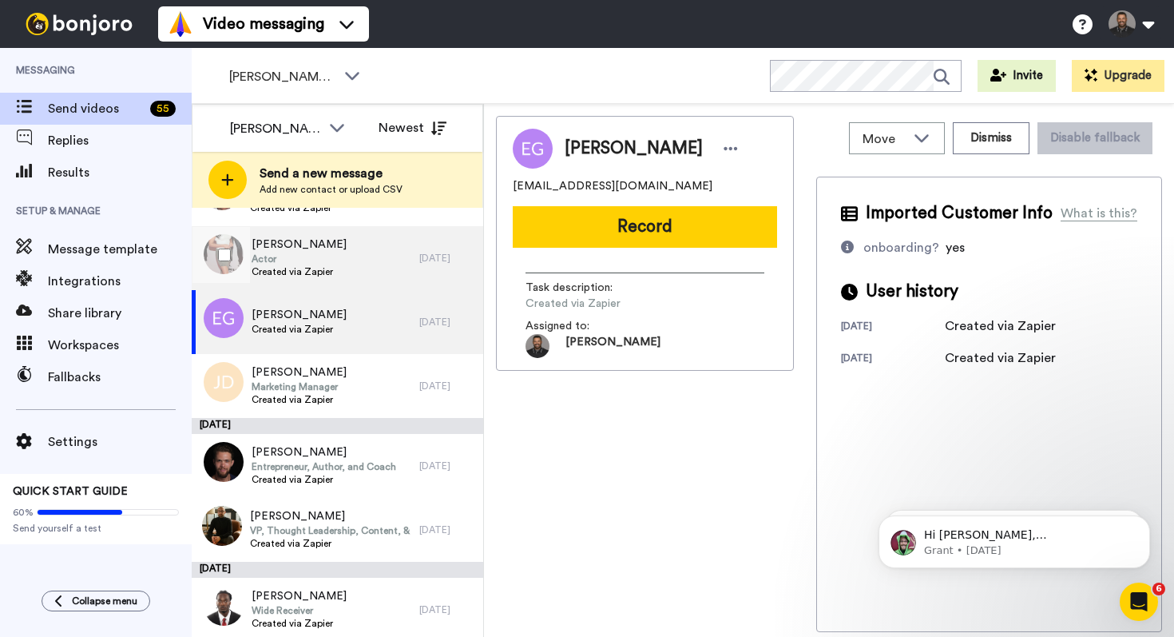
click at [268, 252] on span "[PERSON_NAME]" at bounding box center [299, 244] width 95 height 16
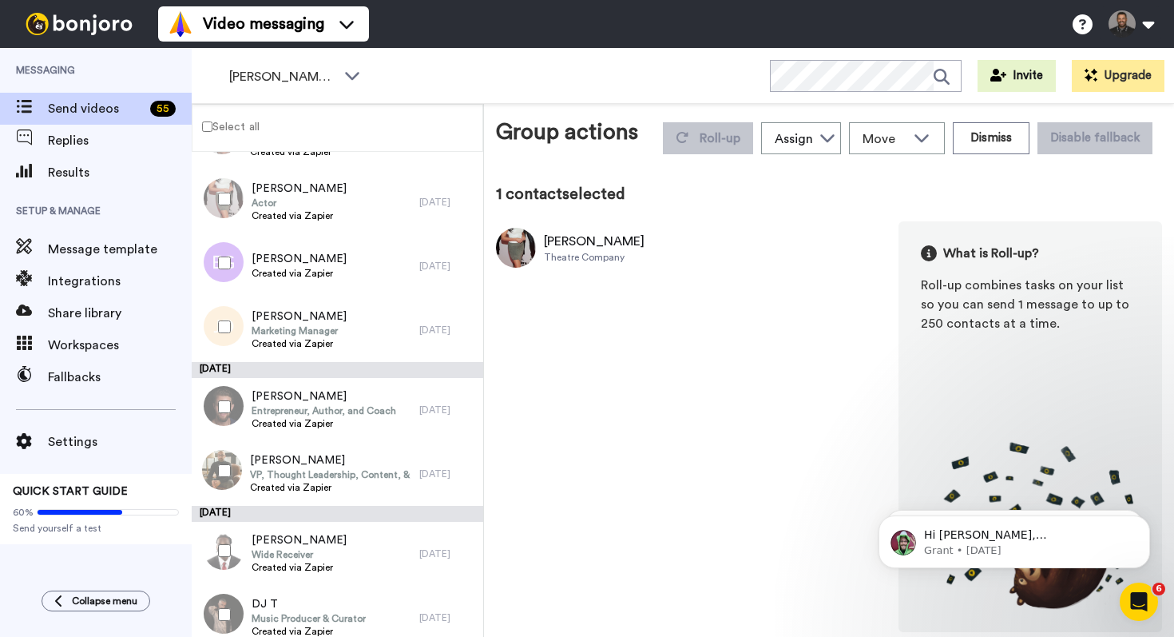
click at [238, 130] on label "Select all" at bounding box center [225, 126] width 67 height 19
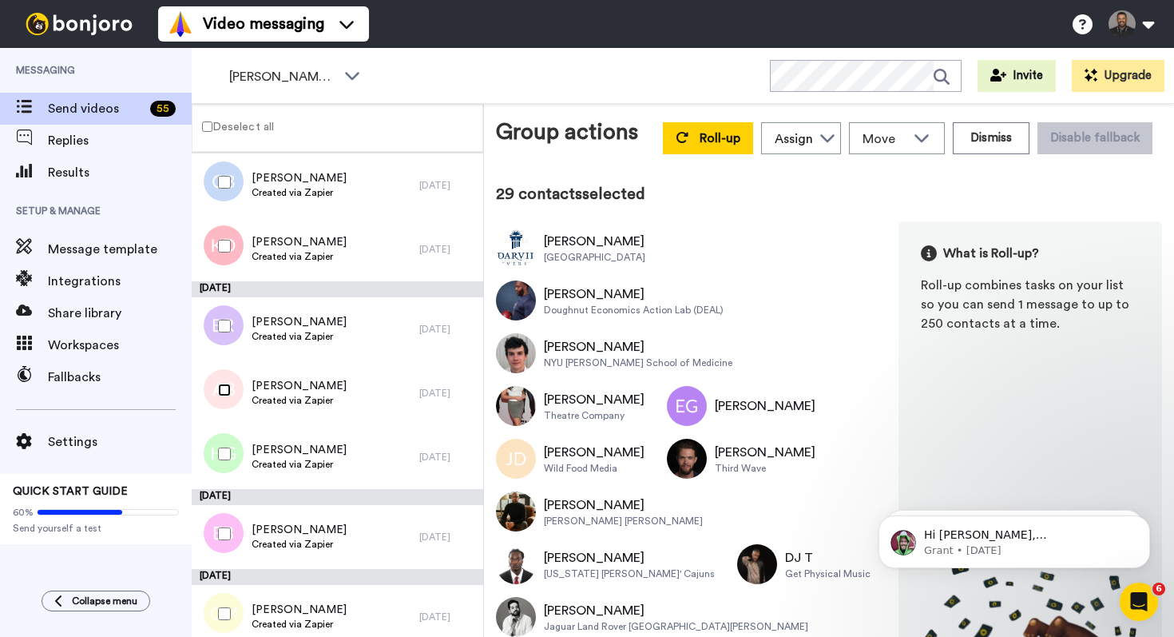
scroll to position [1872, 0]
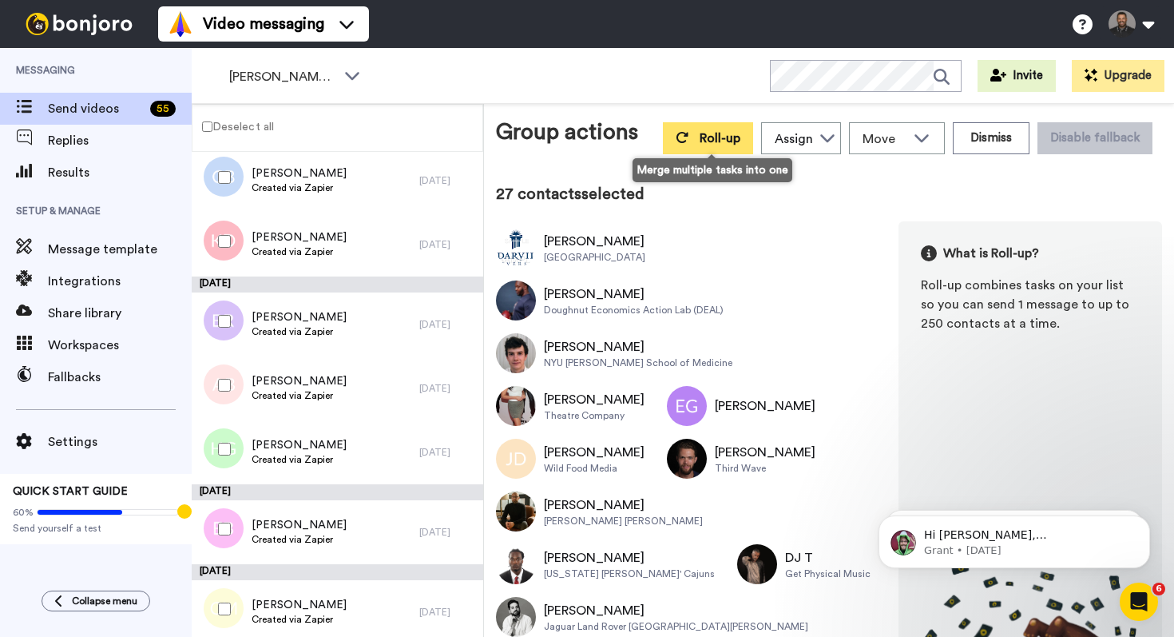
click at [684, 129] on button "Roll-up" at bounding box center [708, 138] width 90 height 32
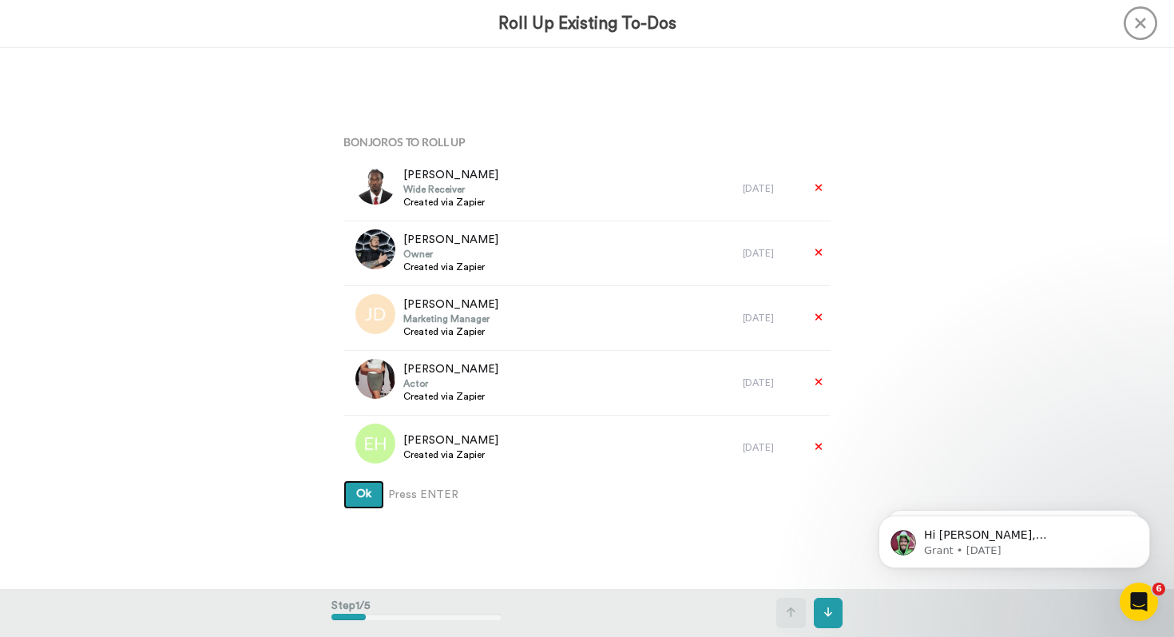
click at [361, 488] on span "Ok" at bounding box center [363, 493] width 15 height 11
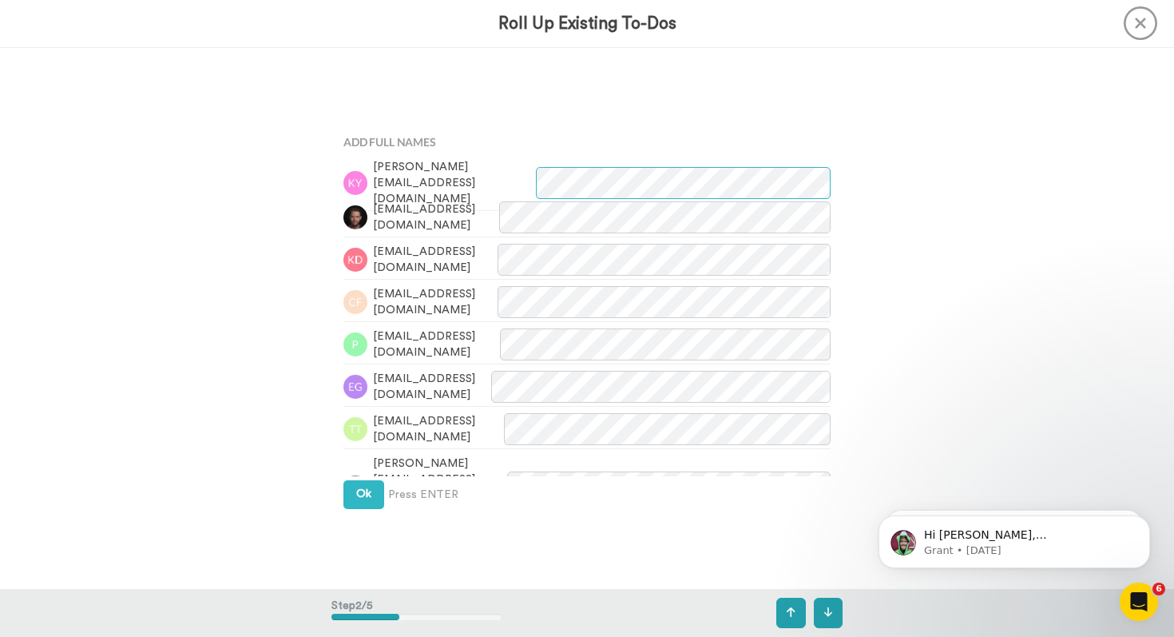
scroll to position [541, 0]
click at [366, 505] on button "Ok" at bounding box center [363, 494] width 41 height 29
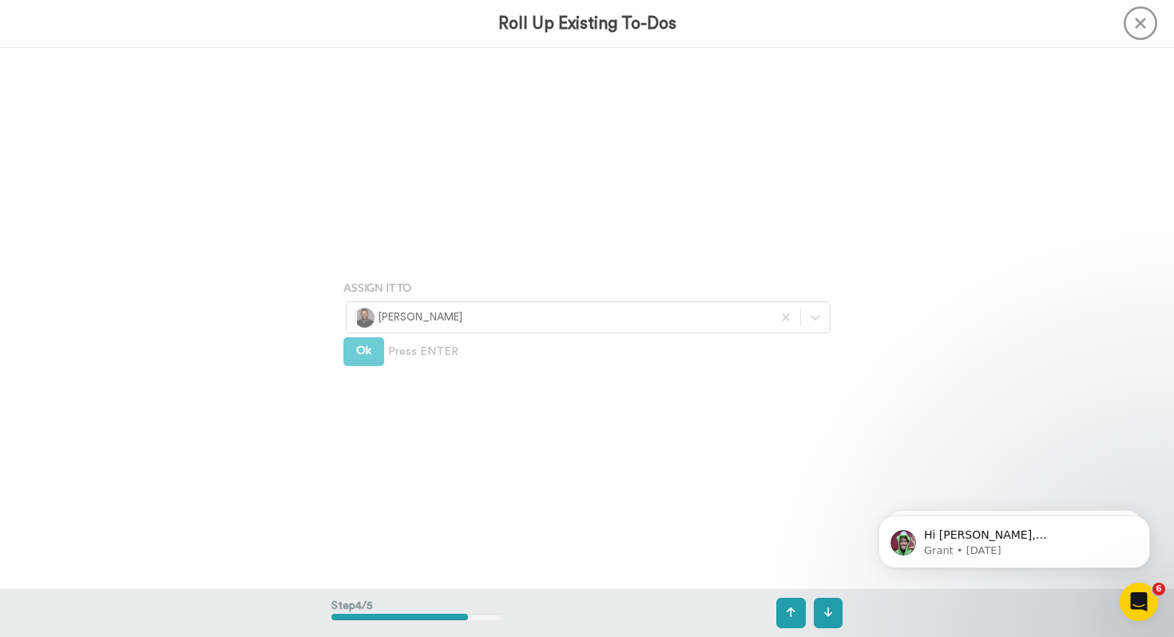
scroll to position [1624, 0]
click at [360, 357] on button "Ok" at bounding box center [363, 349] width 41 height 29
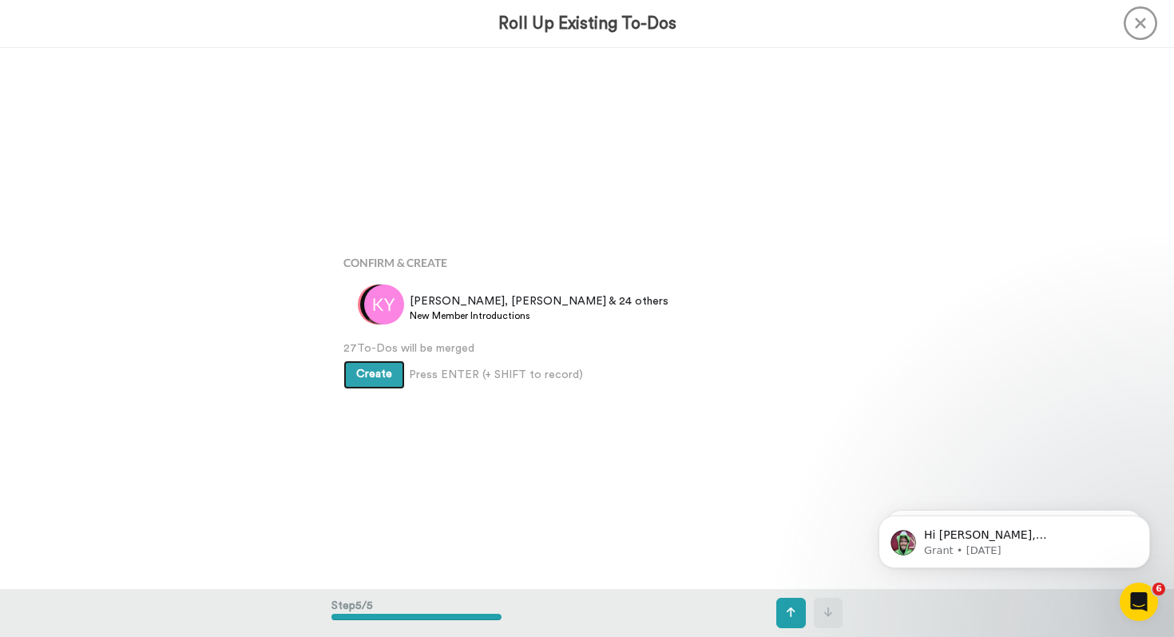
scroll to position [2165, 0]
click at [363, 379] on span "Create" at bounding box center [374, 373] width 36 height 11
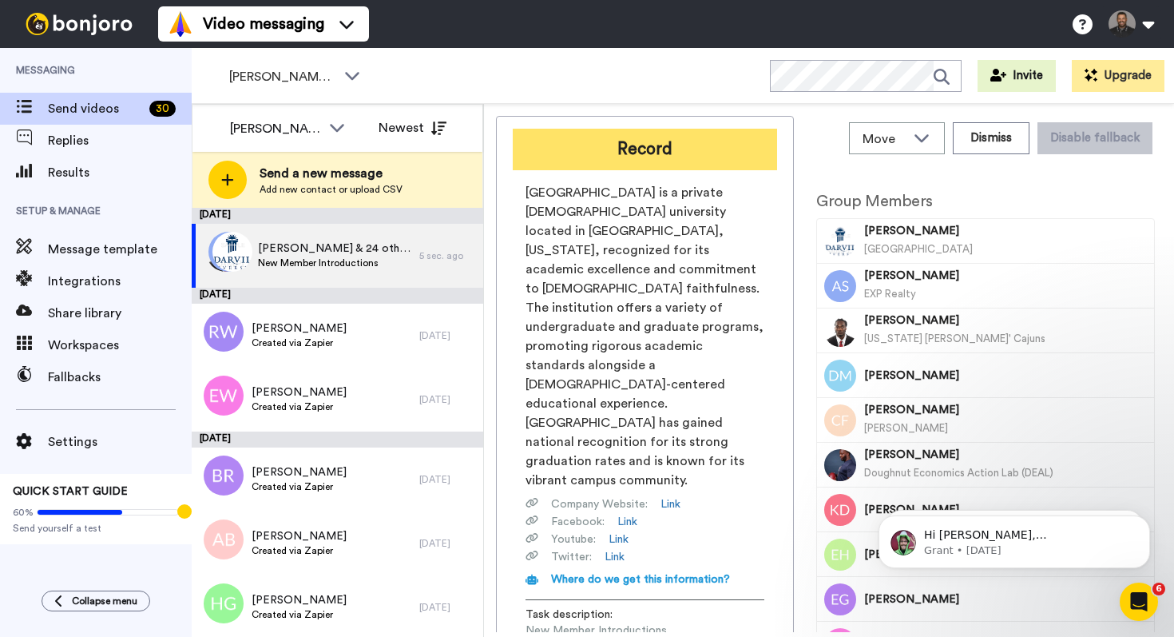
click at [673, 145] on button "Record" at bounding box center [645, 150] width 264 height 42
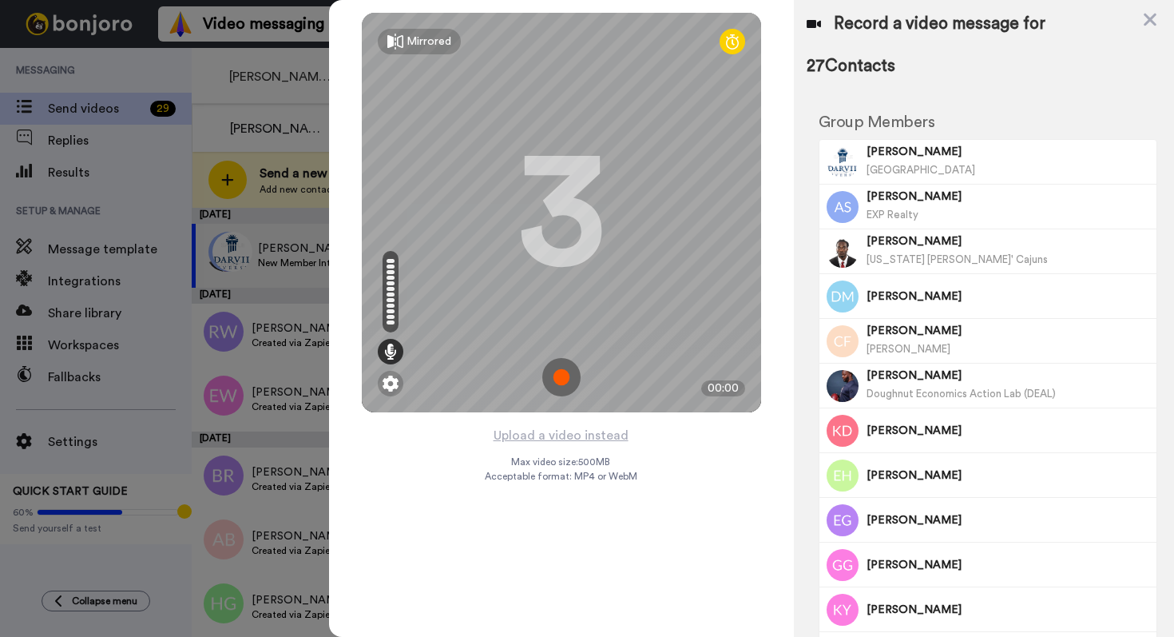
click at [556, 380] on img at bounding box center [561, 377] width 38 height 38
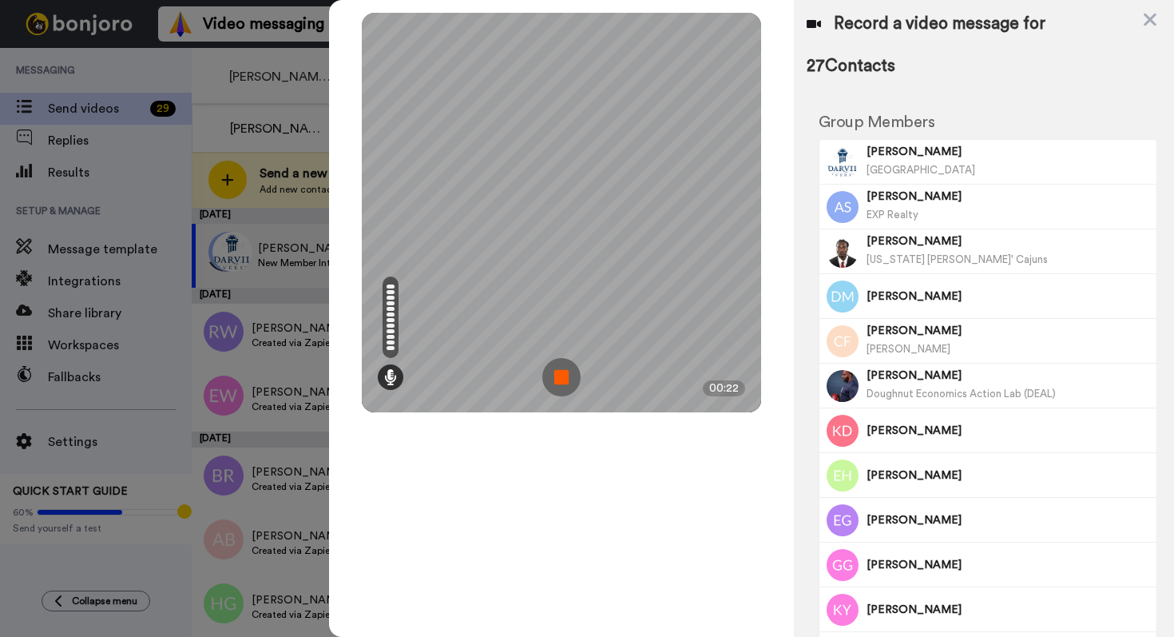
click at [556, 380] on img at bounding box center [561, 377] width 38 height 38
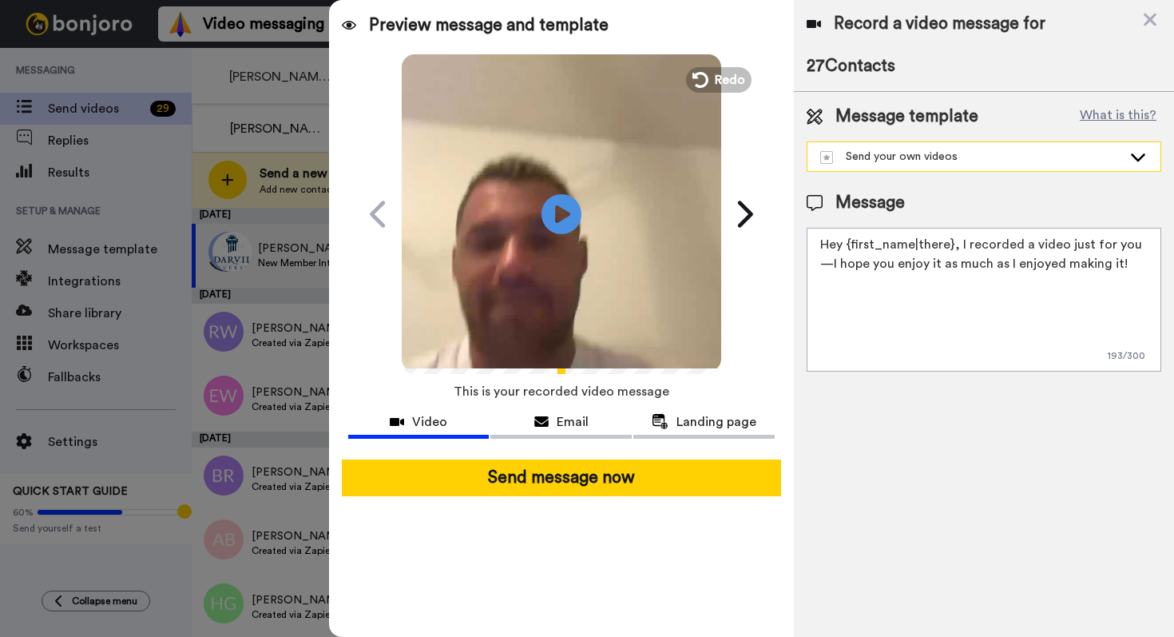
click at [879, 163] on div "Send your own videos" at bounding box center [971, 157] width 302 height 16
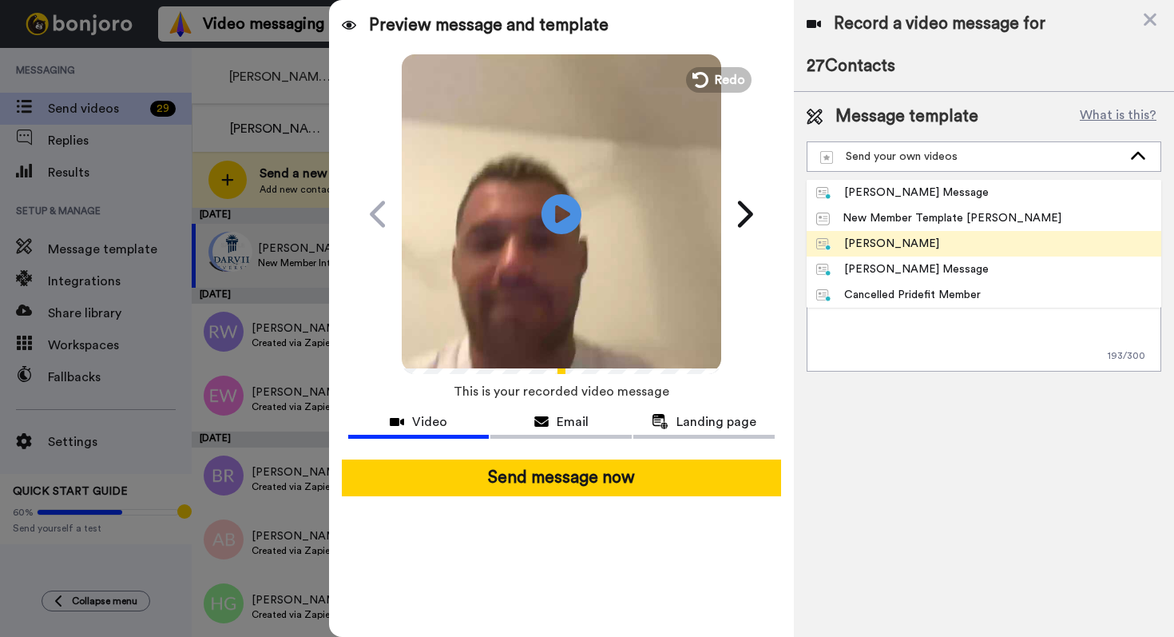
click at [871, 234] on li "[PERSON_NAME]" at bounding box center [984, 244] width 355 height 26
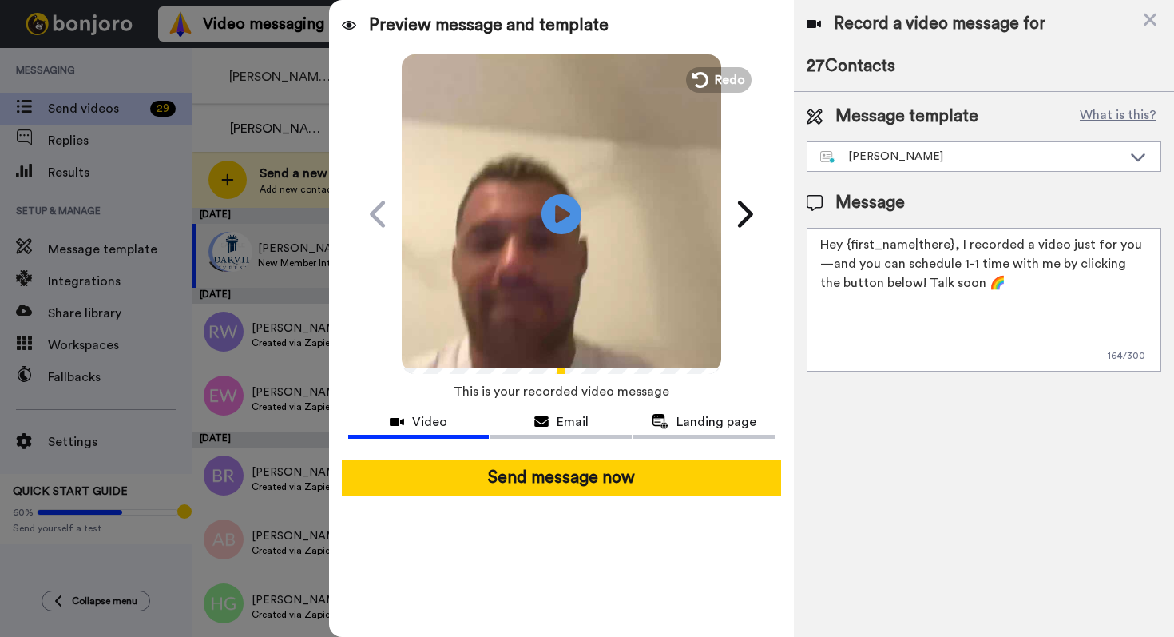
drag, startPoint x: 847, startPoint y: 245, endPoint x: 948, endPoint y: 248, distance: 100.7
click at [948, 248] on textarea "Hey {first_name|there}, I recorded a video just for you—and you can schedule 1-…" at bounding box center [984, 300] width 355 height 144
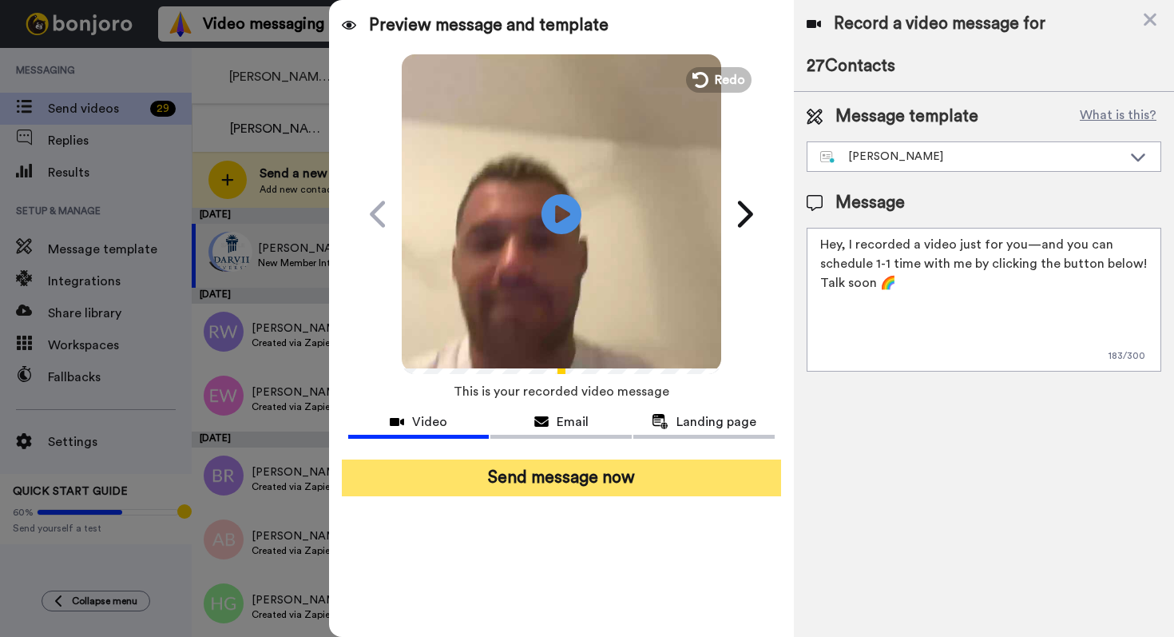
type textarea "Hey, I recorded a video just for you—and you can schedule 1-1 time with me by c…"
click at [629, 473] on button "Send message now" at bounding box center [561, 477] width 439 height 37
